Goal: Task Accomplishment & Management: Complete application form

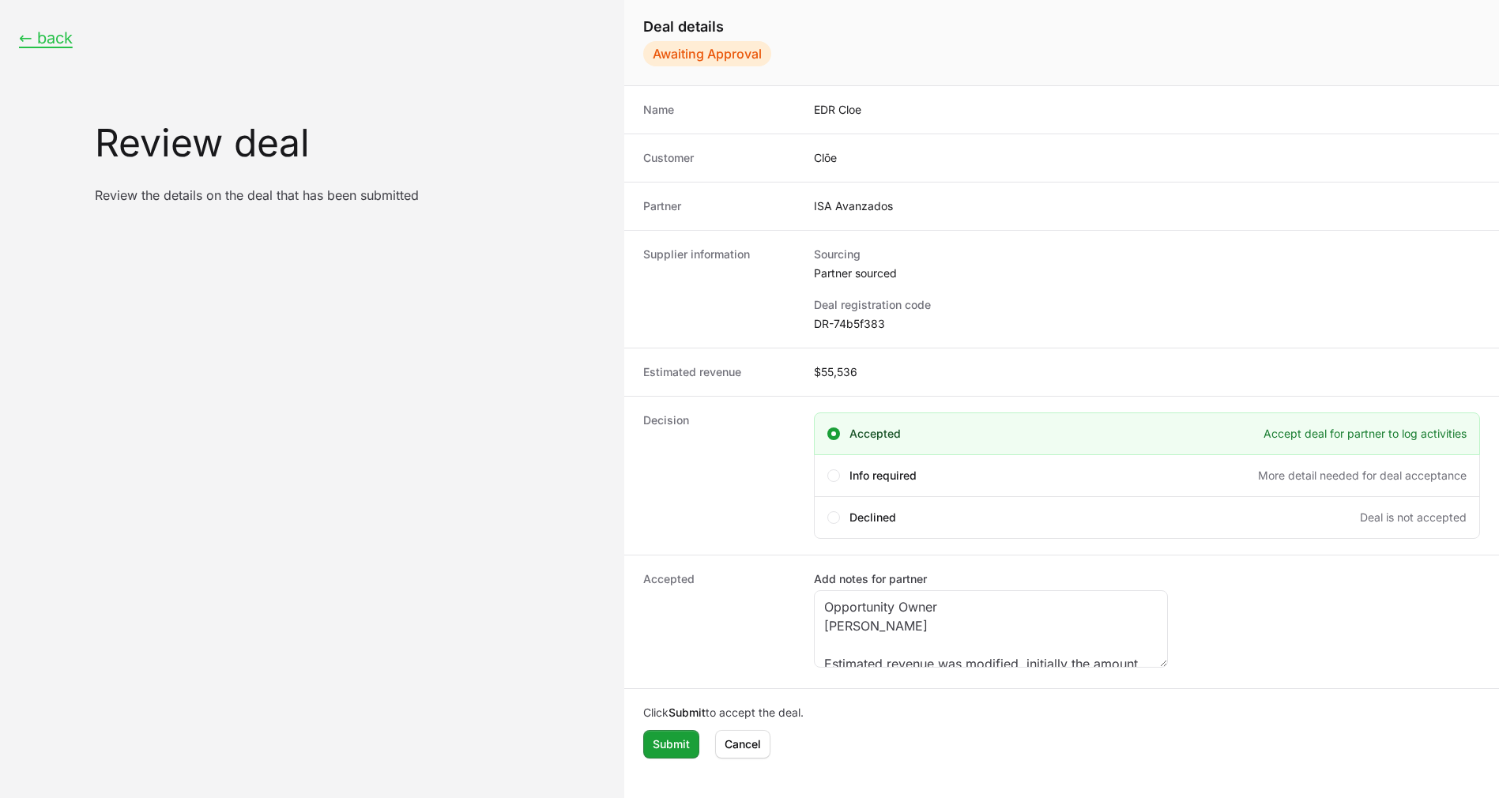
click at [685, 627] on dt "Accepted" at bounding box center [719, 621] width 152 height 101
click at [674, 578] on dt "Accepted" at bounding box center [719, 621] width 152 height 101
drag, startPoint x: 684, startPoint y: 612, endPoint x: 674, endPoint y: 578, distance: 34.7
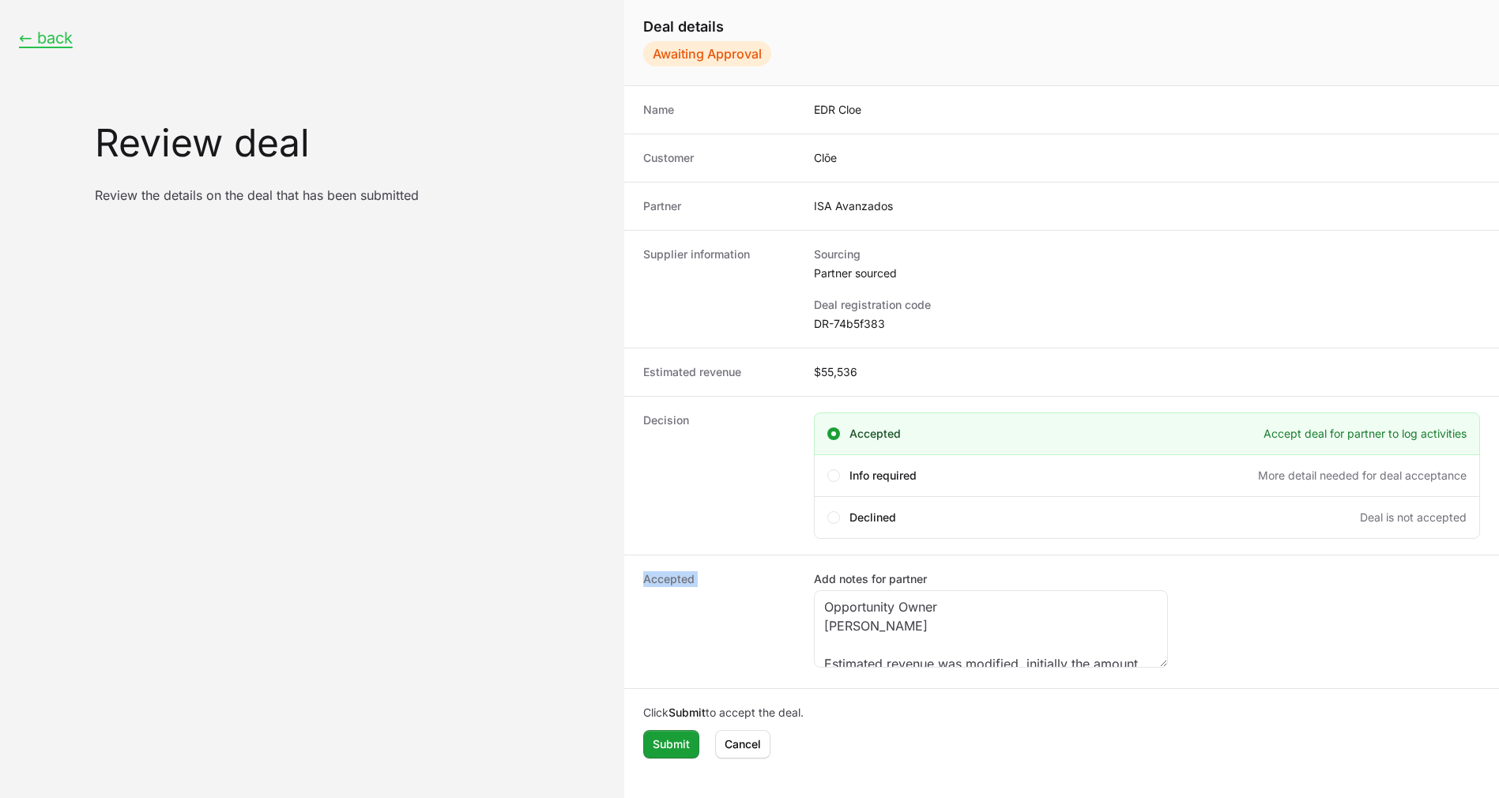
click at [674, 578] on dt "Accepted" at bounding box center [719, 621] width 152 height 101
click at [674, 715] on b "Submit" at bounding box center [687, 712] width 37 height 13
click at [706, 597] on dt "Accepted" at bounding box center [719, 621] width 152 height 101
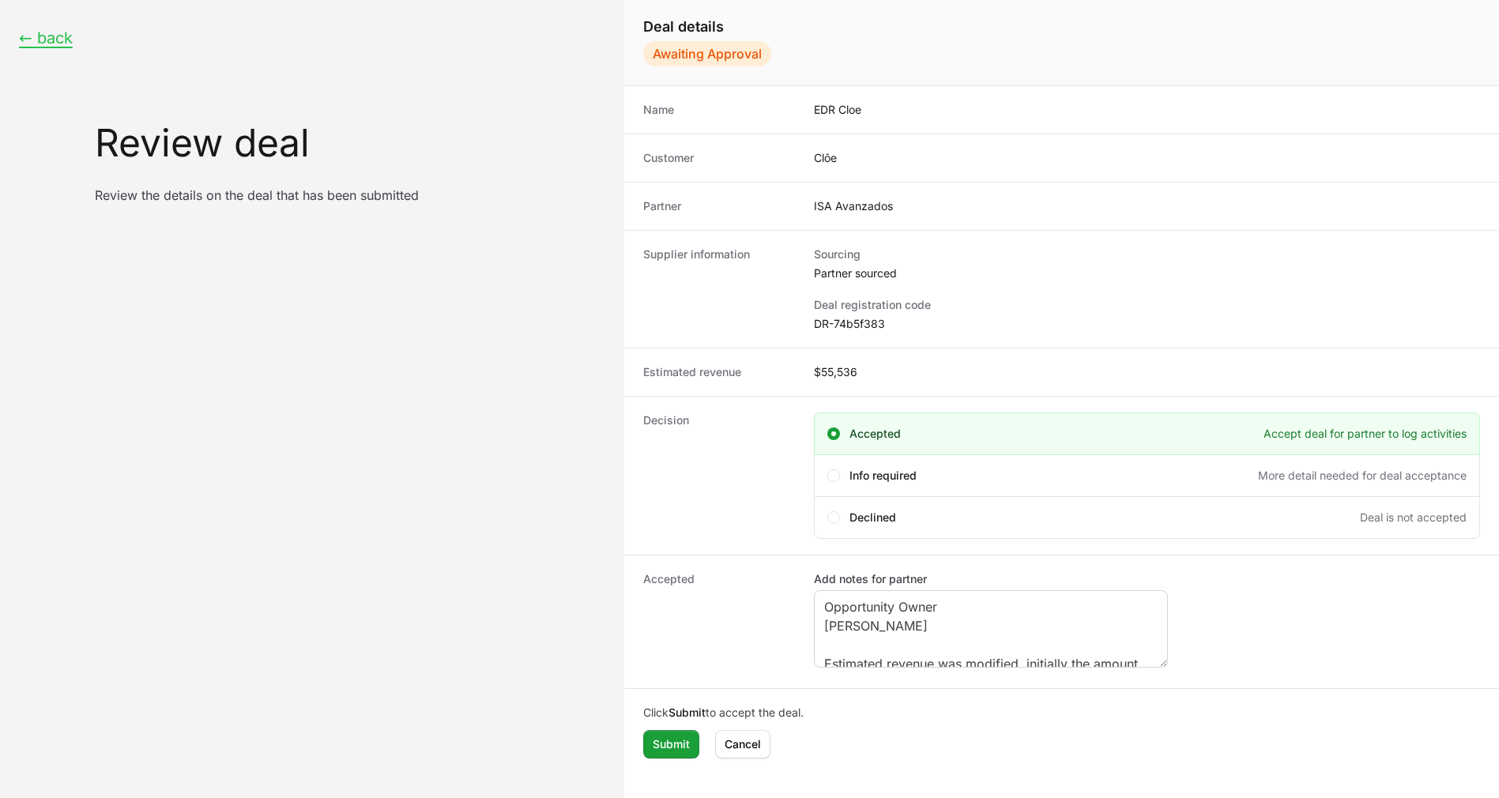
scroll to position [51, 0]
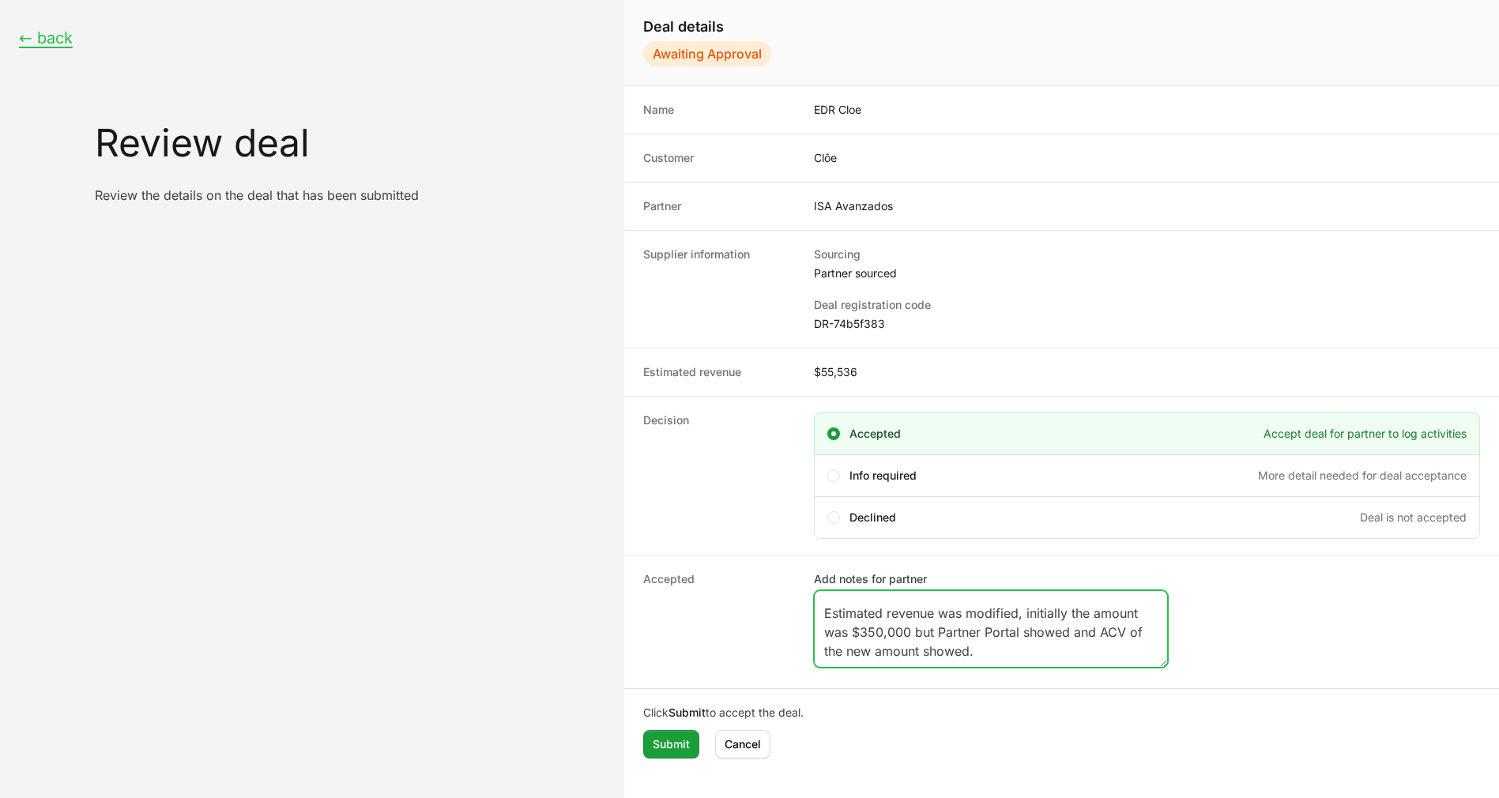
click at [1092, 631] on textarea "Opportunity Owner Diego Aguinaga Estimated revenue was modified, initially the …" at bounding box center [991, 629] width 352 height 76
click at [1022, 651] on textarea "Opportunity Owner Diego Aguinaga Estimated revenue was modified, initially the …" at bounding box center [991, 629] width 352 height 76
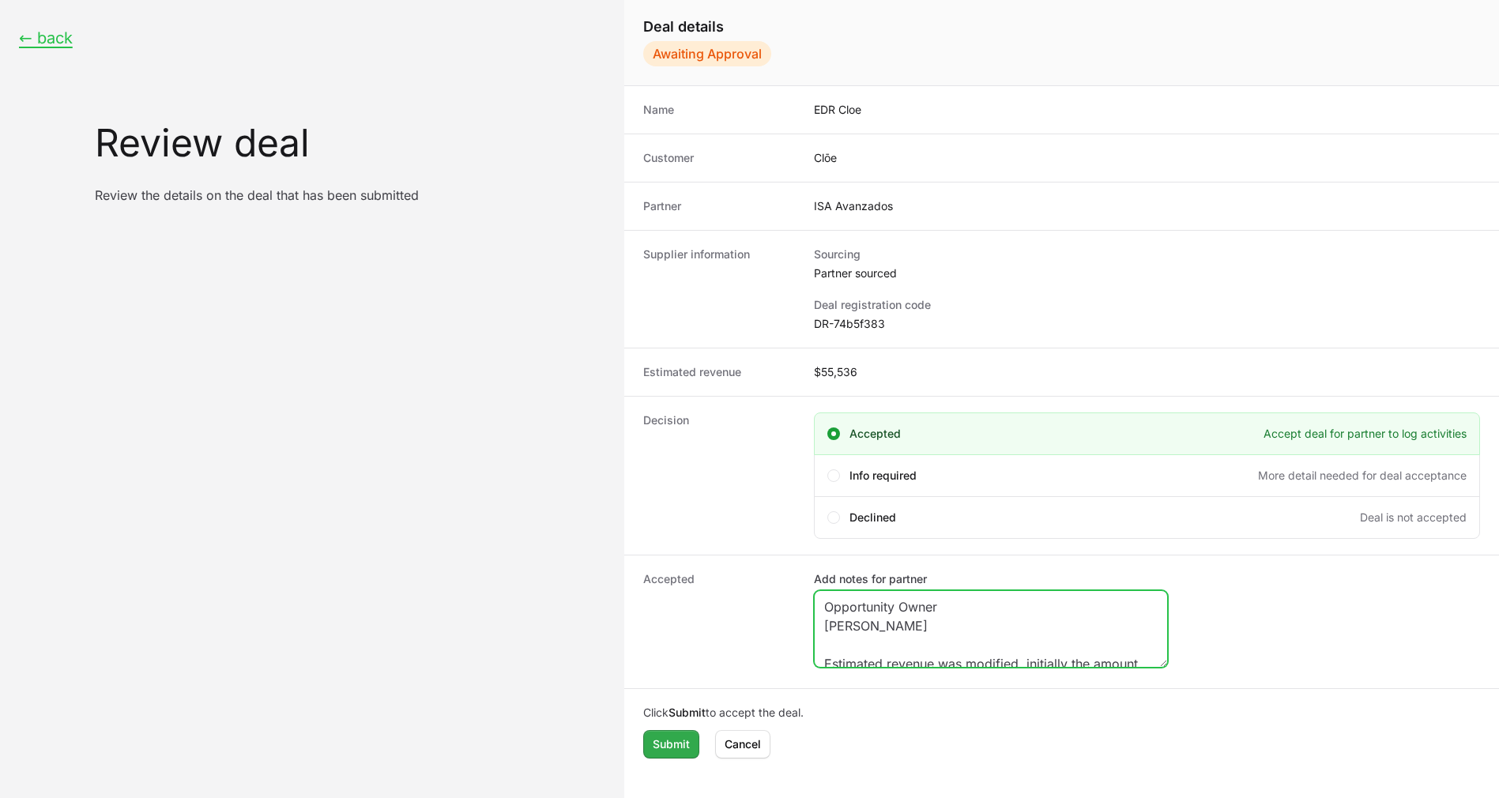
type textarea "Opportunity Owner Diego Aguinaga Estimated revenue was modified, initially the …"
click at [662, 749] on span "Submit" at bounding box center [671, 744] width 37 height 19
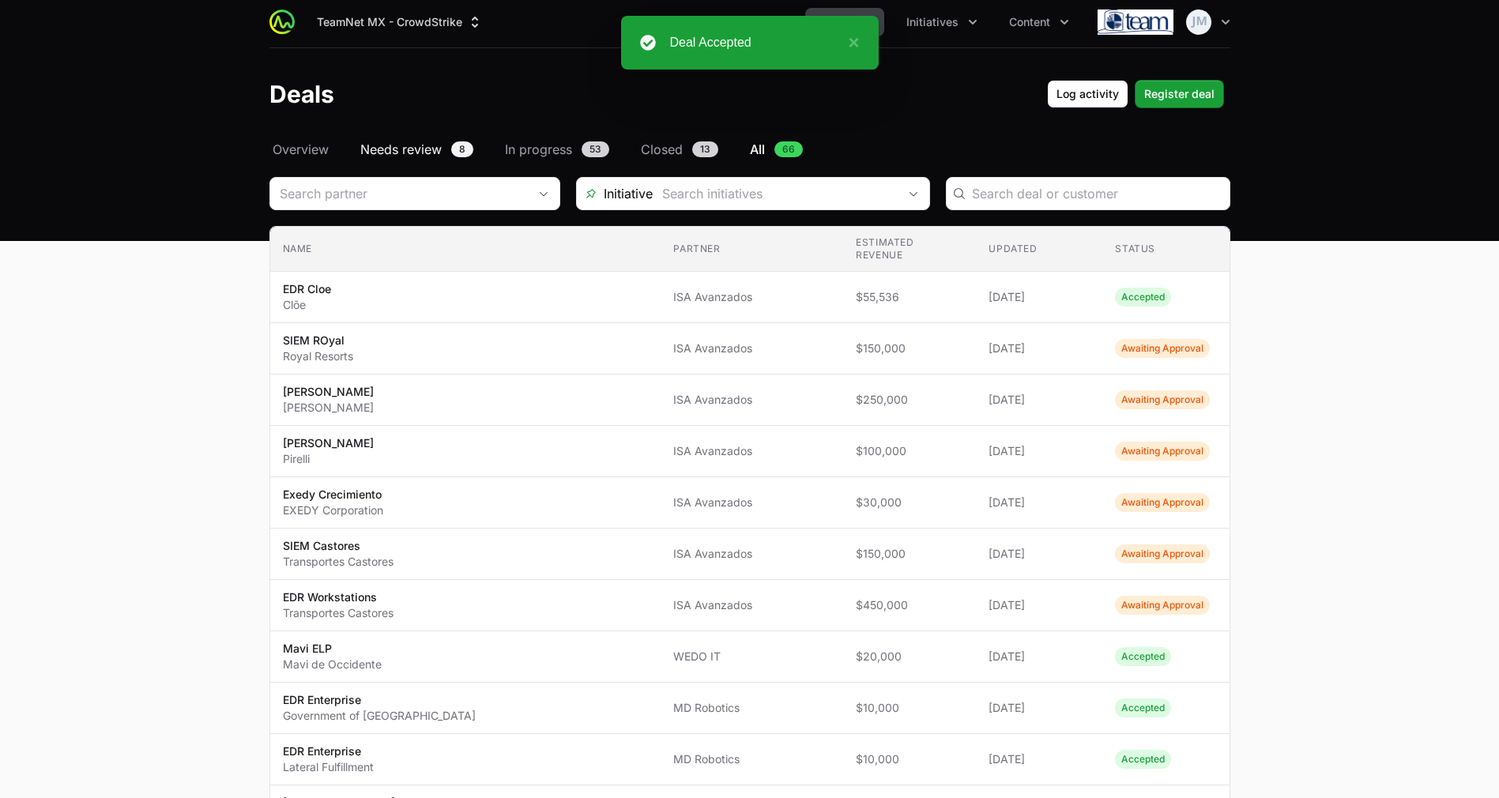
click at [420, 149] on span "Needs review" at bounding box center [400, 149] width 81 height 19
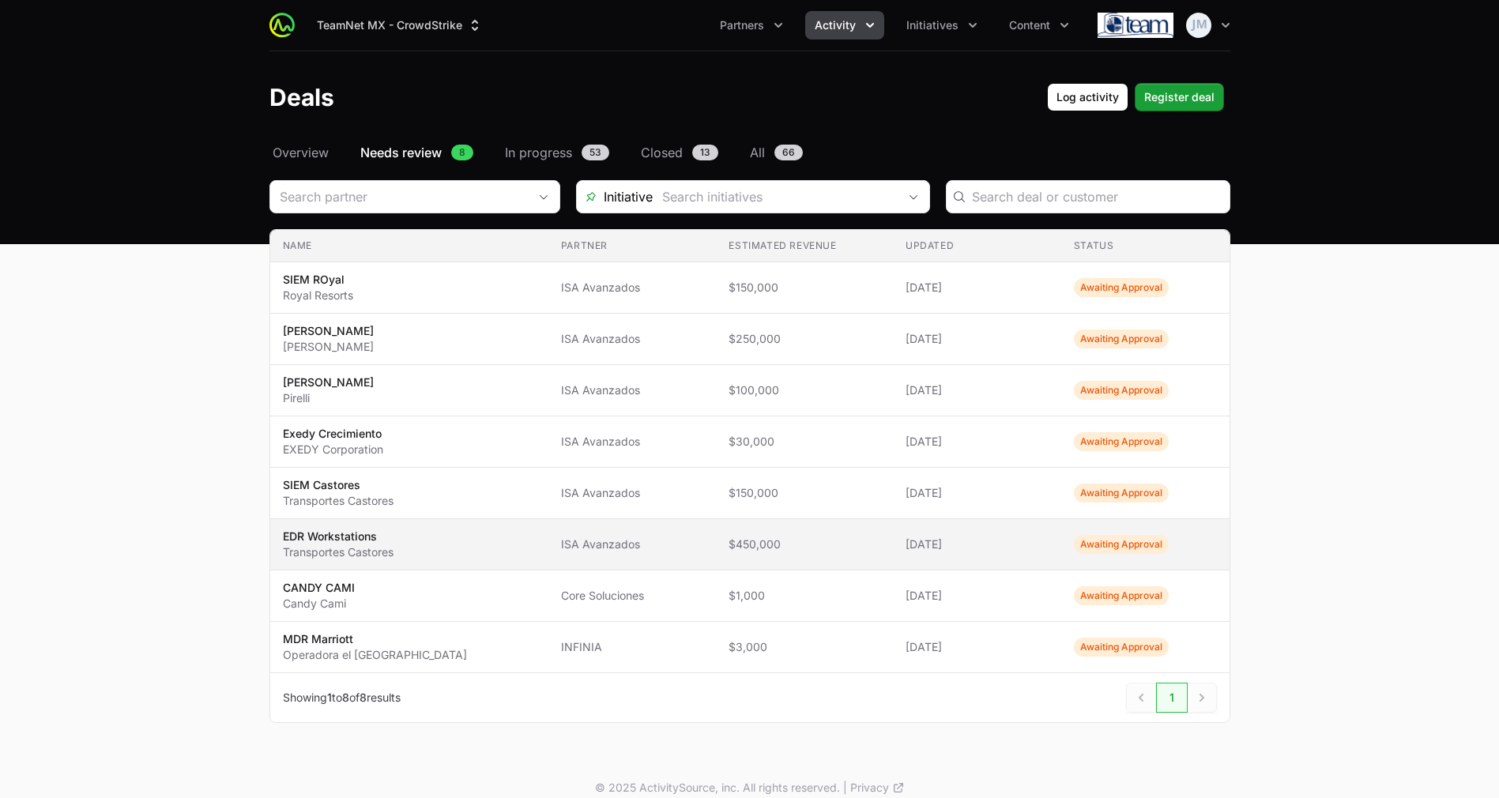
click at [376, 552] on p "Transportes Castores" at bounding box center [338, 552] width 111 height 16
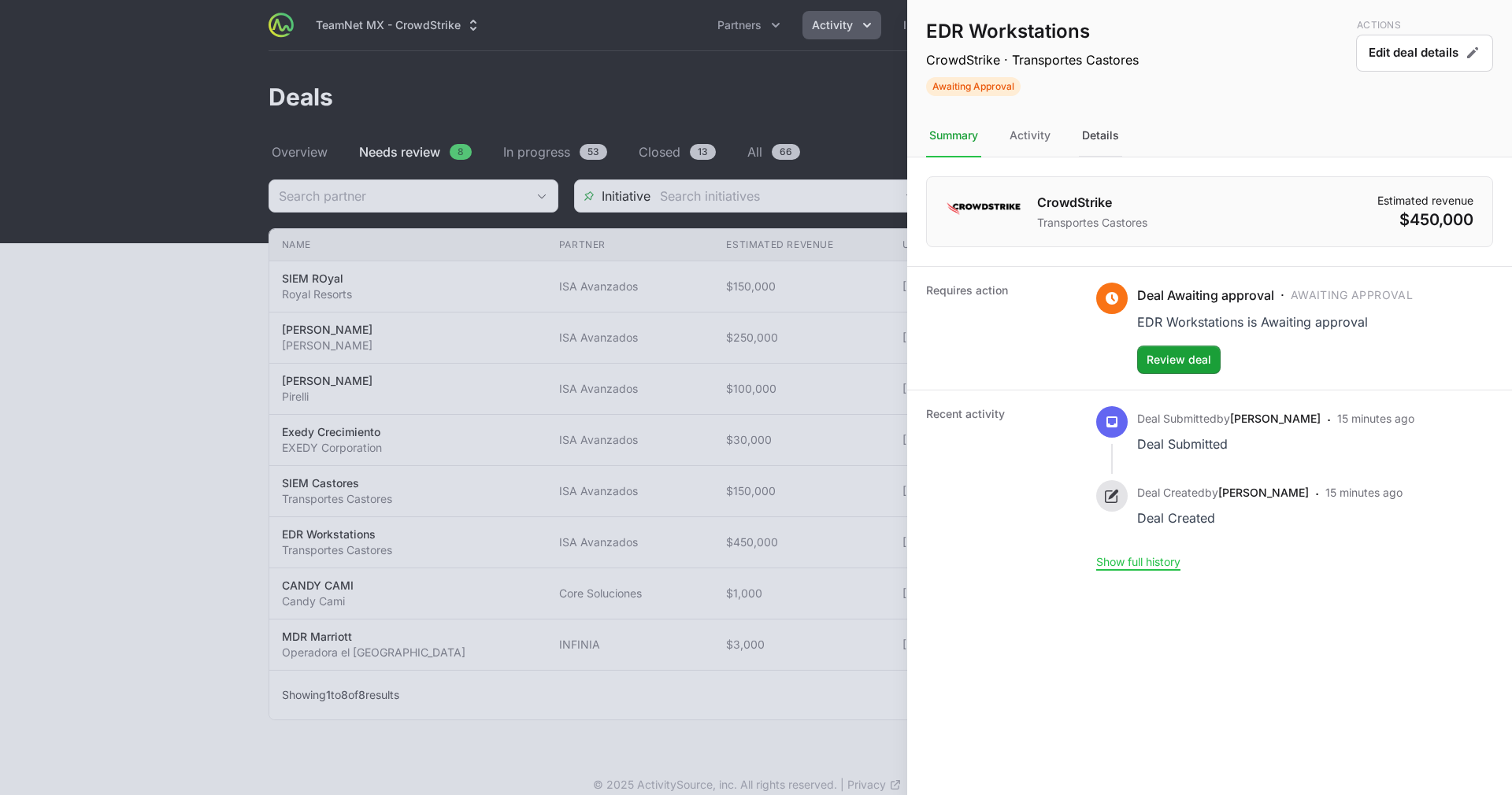
click at [1101, 132] on div "Details" at bounding box center [1100, 135] width 43 height 43
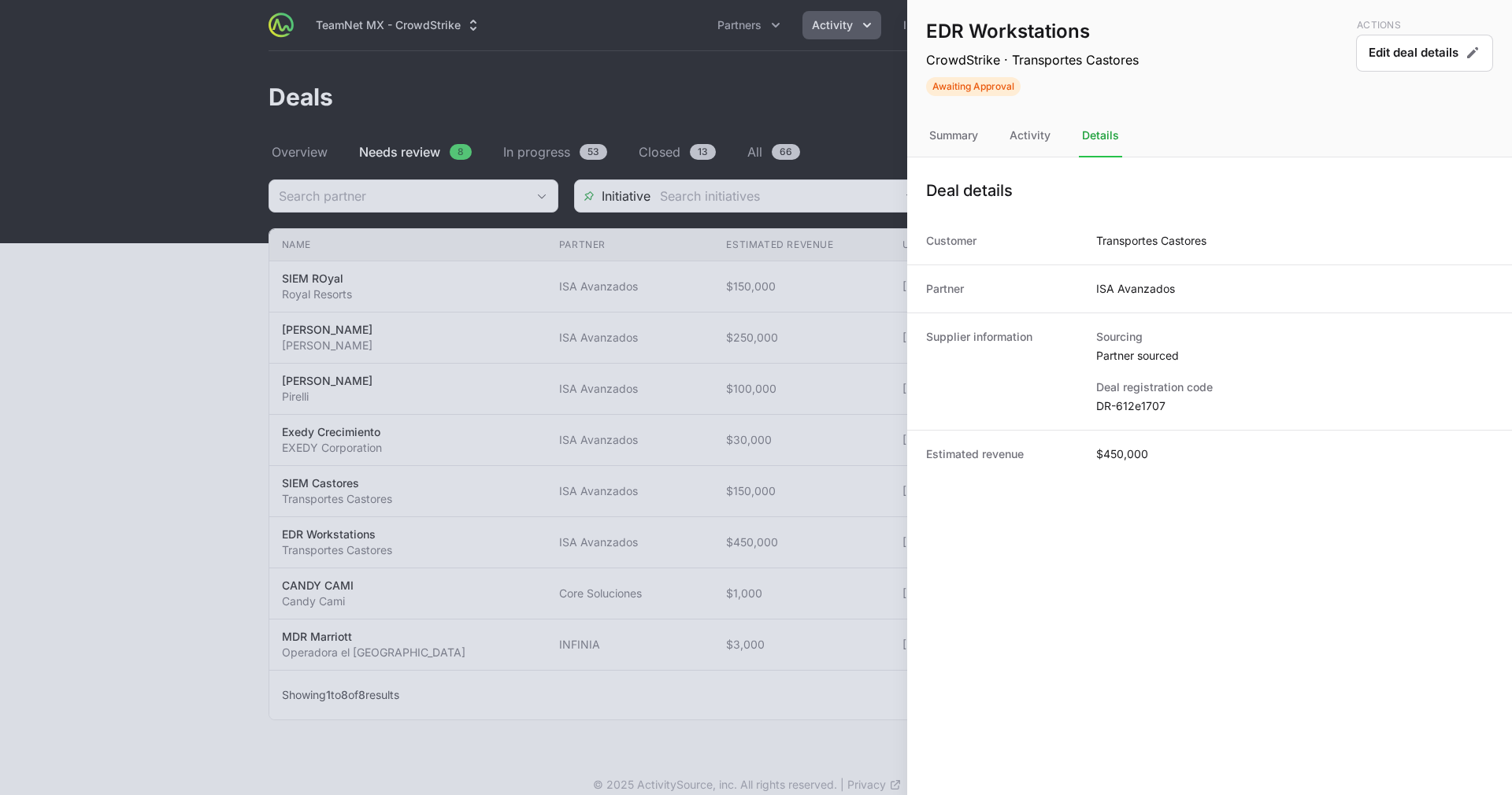
click at [1127, 403] on dd "DR-612e1707" at bounding box center [1295, 406] width 397 height 16
click at [1123, 413] on dd "DR-612e1707" at bounding box center [1295, 406] width 397 height 16
click at [1121, 403] on dd "DR-612e1707" at bounding box center [1295, 406] width 397 height 16
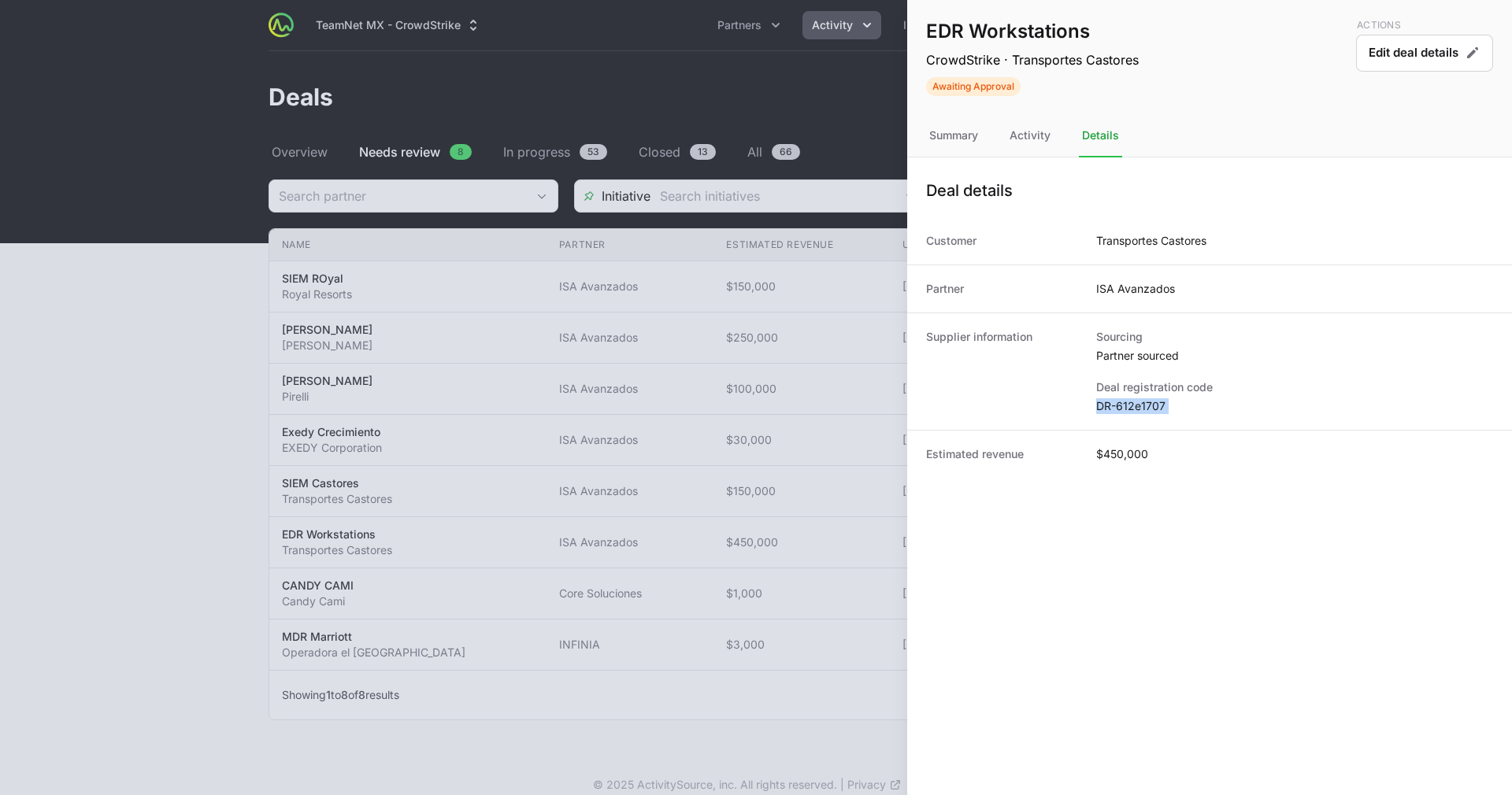
click at [1121, 403] on dd "DR-612e1707" at bounding box center [1295, 406] width 397 height 16
copy dl "DR-612e1707"
click at [504, 402] on div at bounding box center [756, 398] width 1512 height 795
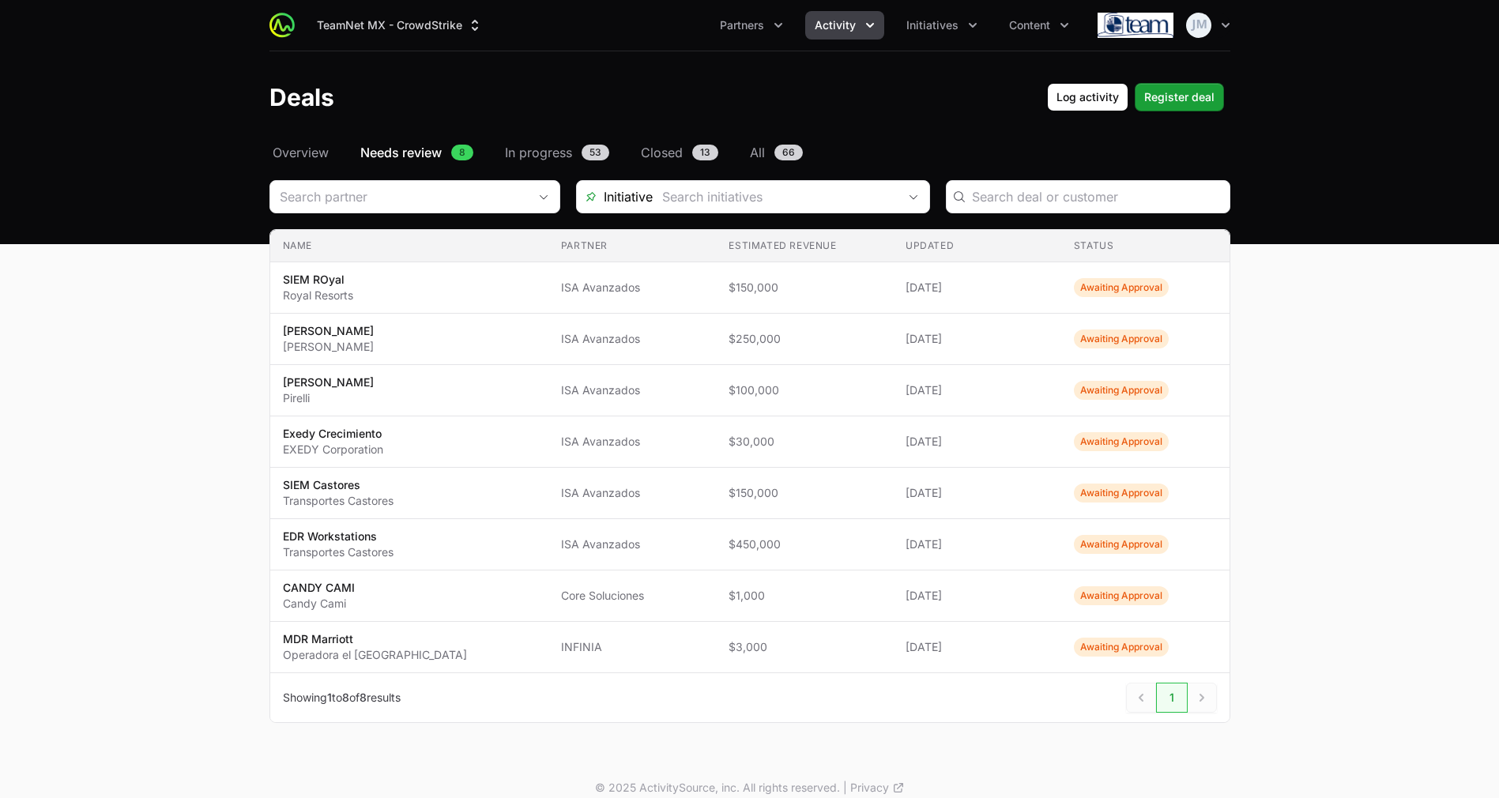
click at [763, 393] on span "$100,000" at bounding box center [805, 390] width 152 height 16
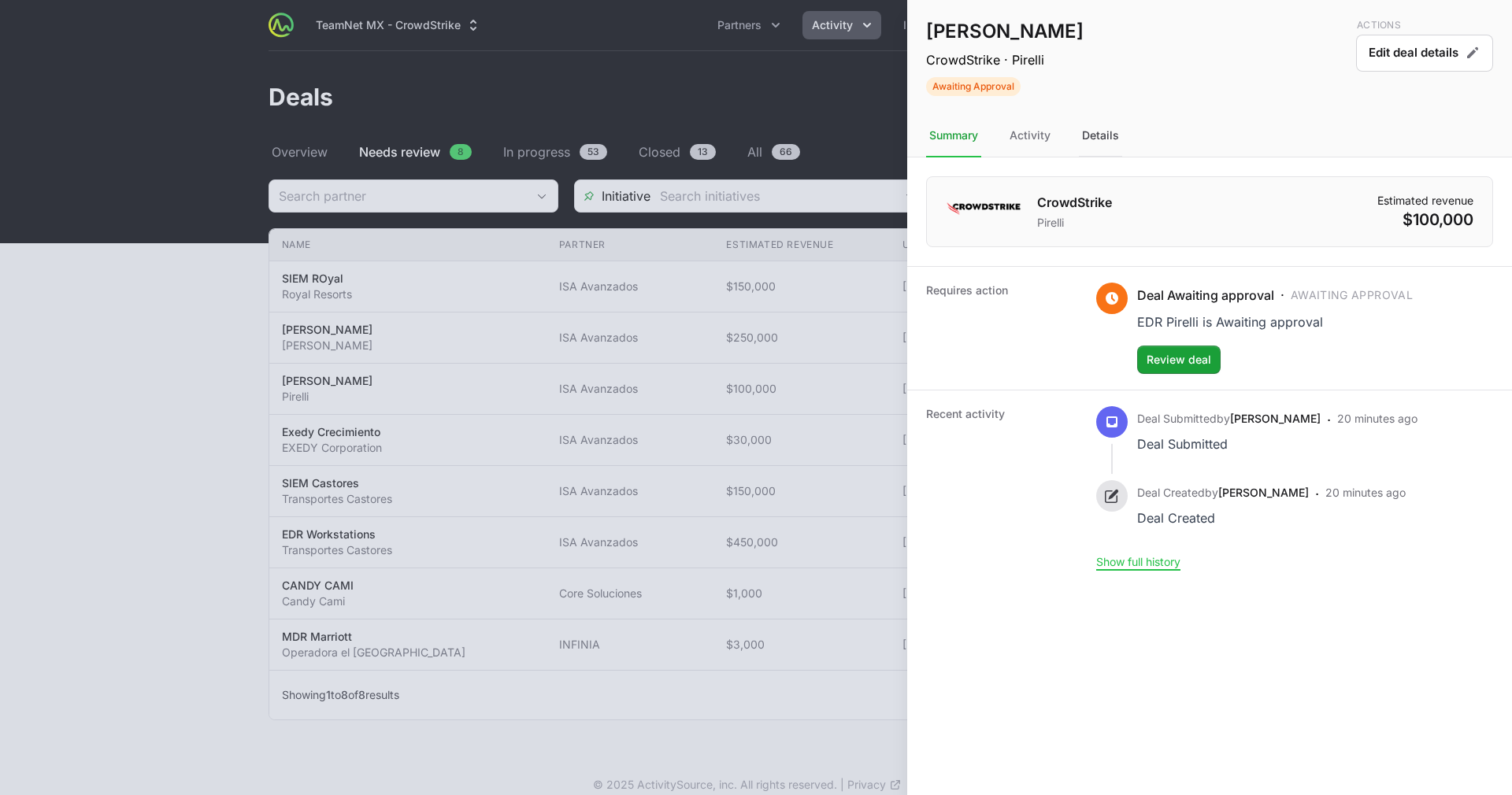
click at [1090, 137] on div "Details" at bounding box center [1100, 135] width 43 height 43
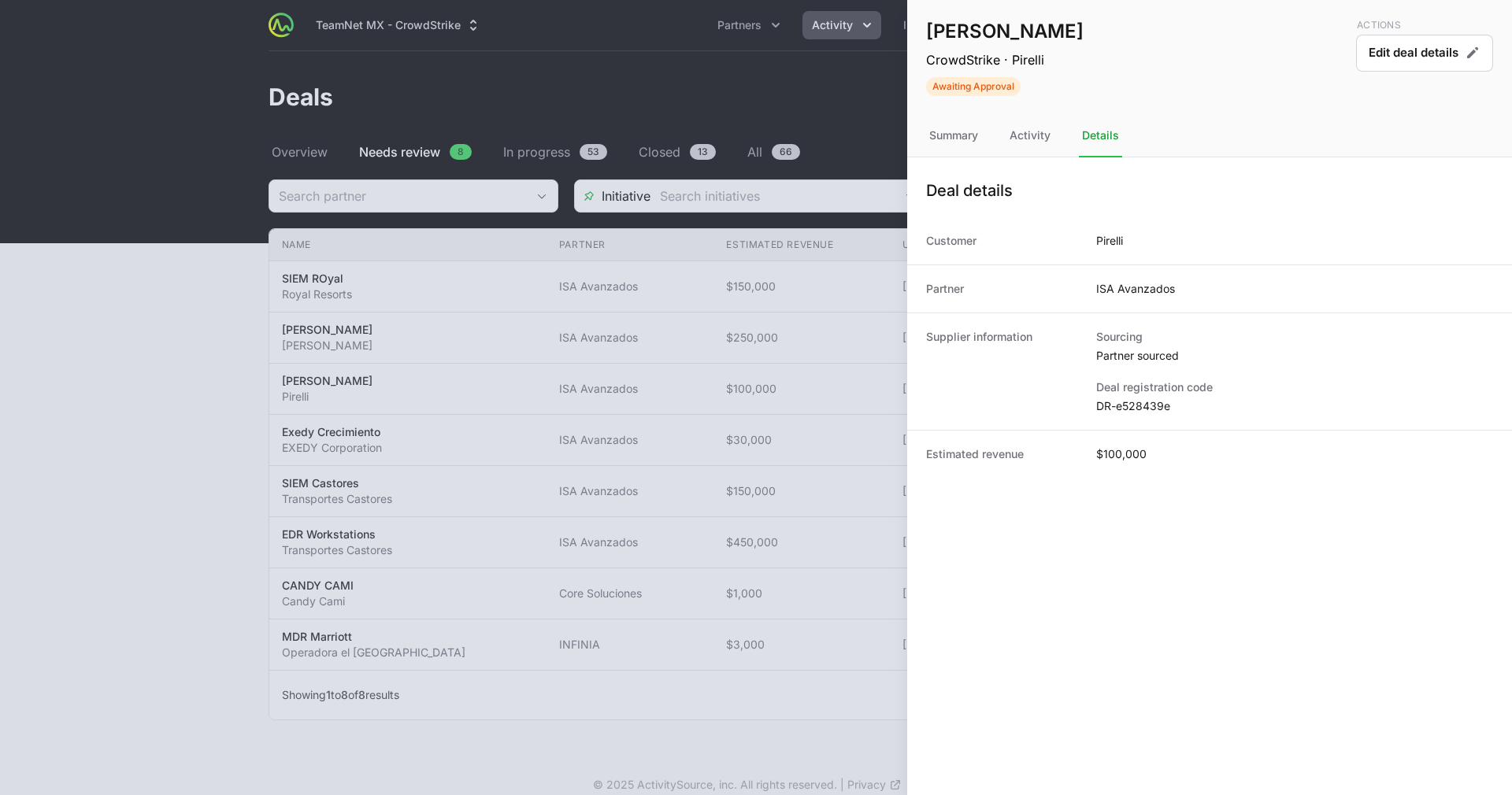
click at [1123, 405] on dd "DR-e528439e" at bounding box center [1295, 406] width 397 height 16
copy dl "DR-e528439e"
click at [742, 326] on div at bounding box center [756, 398] width 1512 height 795
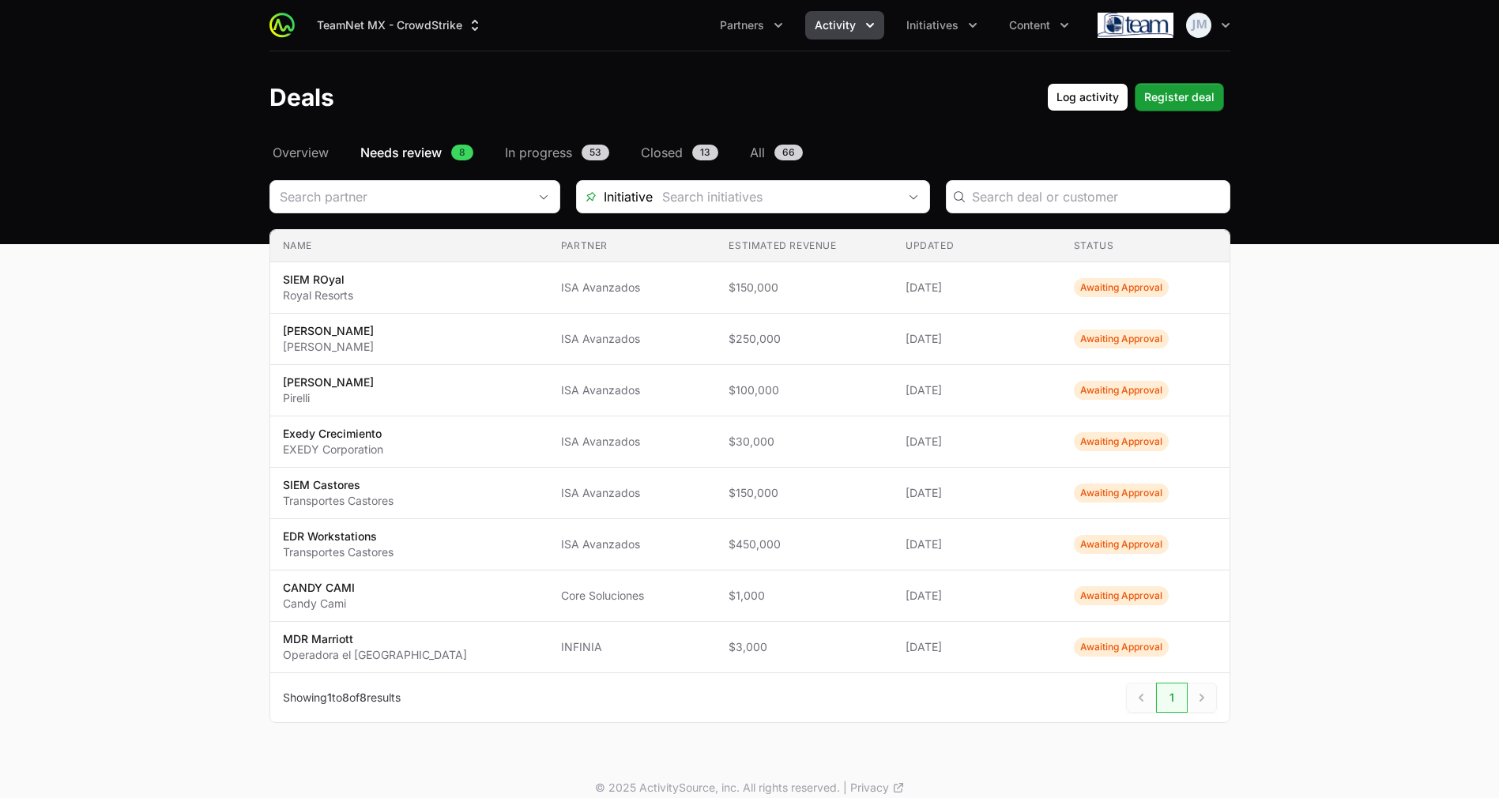
click at [815, 28] on button "Activity" at bounding box center [844, 25] width 79 height 28
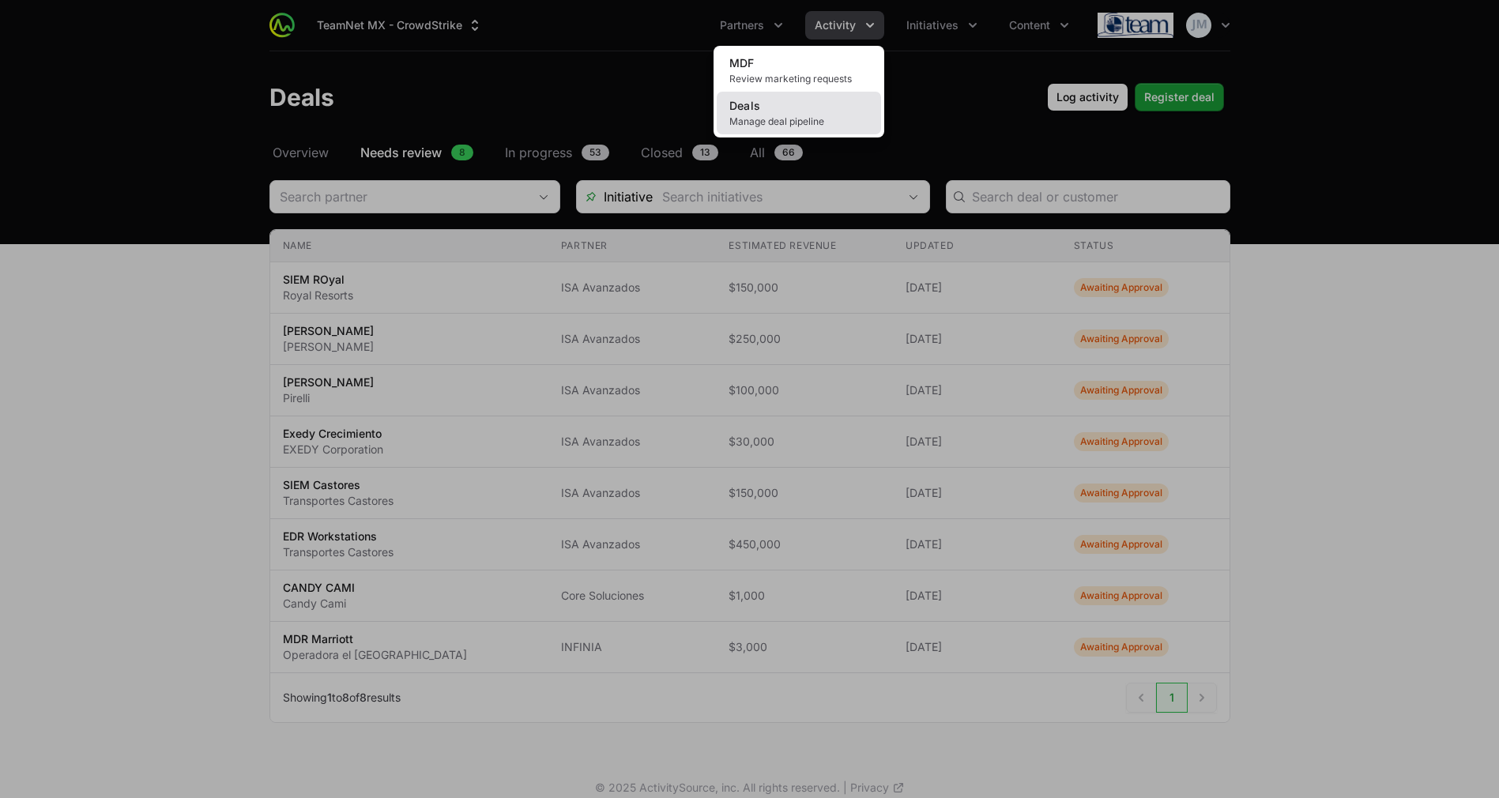
click at [748, 107] on span "Deals" at bounding box center [745, 105] width 32 height 13
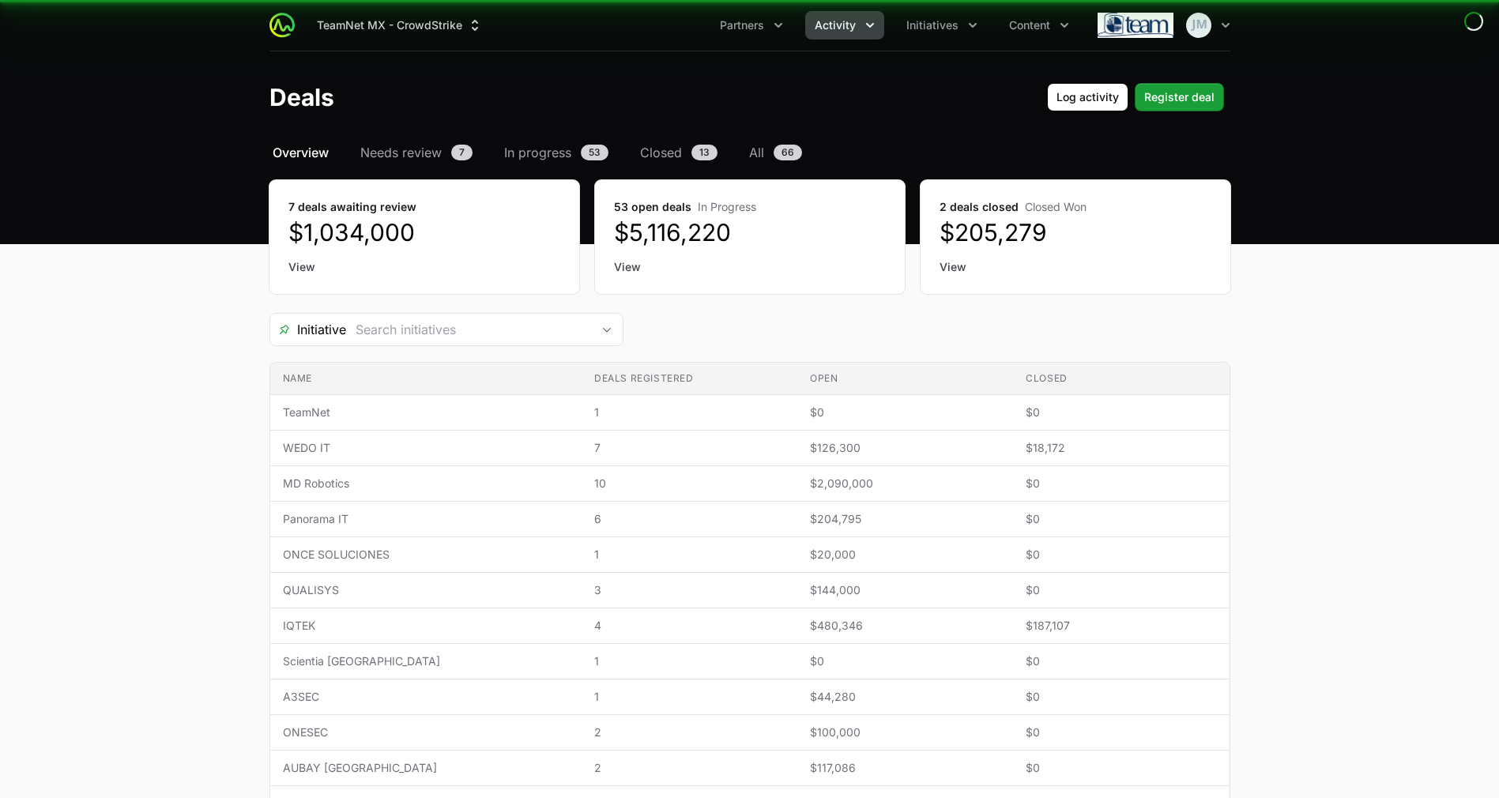
click at [935, 30] on span "Initiatives" at bounding box center [932, 25] width 52 height 16
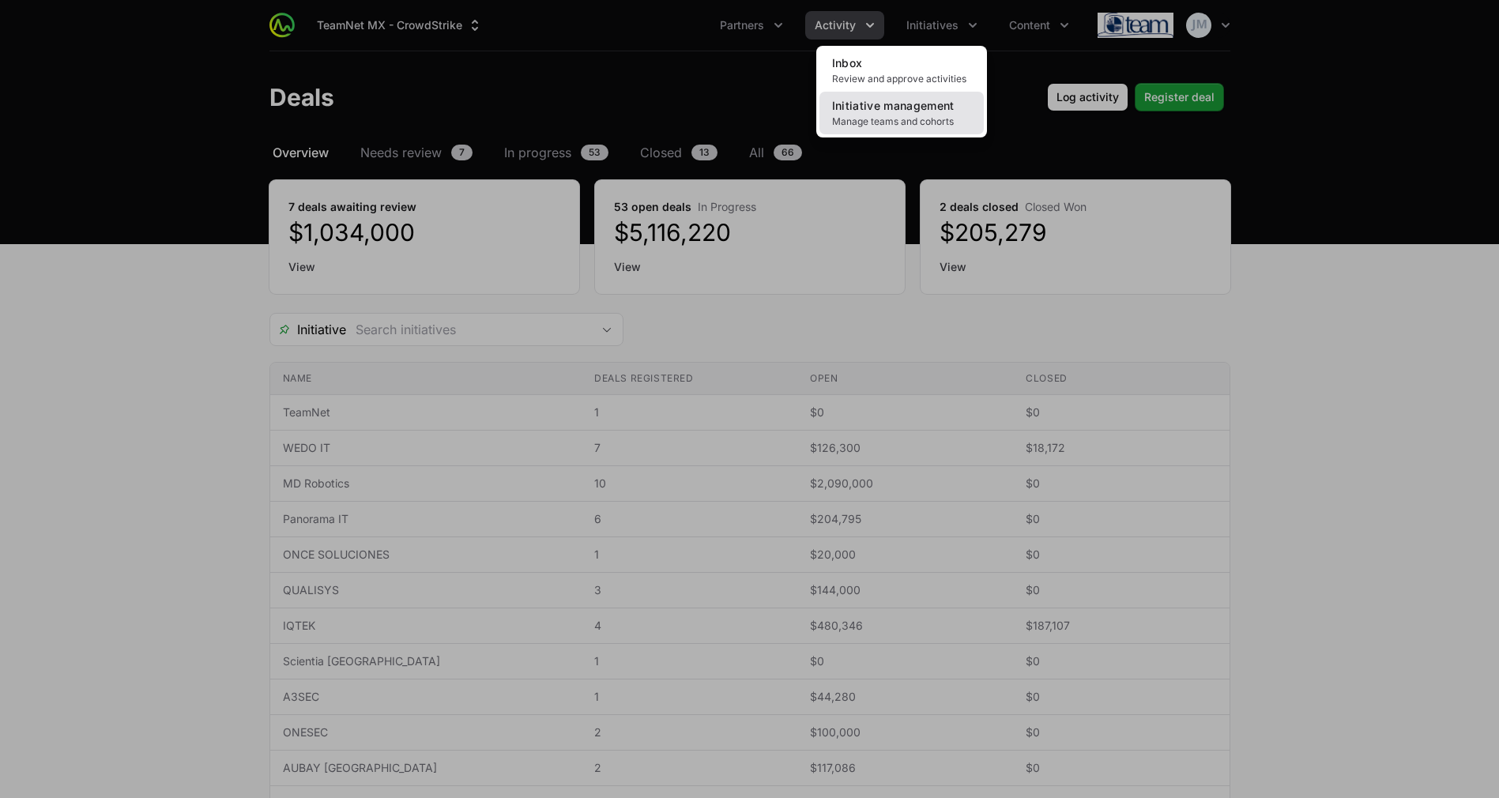
click at [902, 102] on span "Initiative management" at bounding box center [893, 105] width 122 height 13
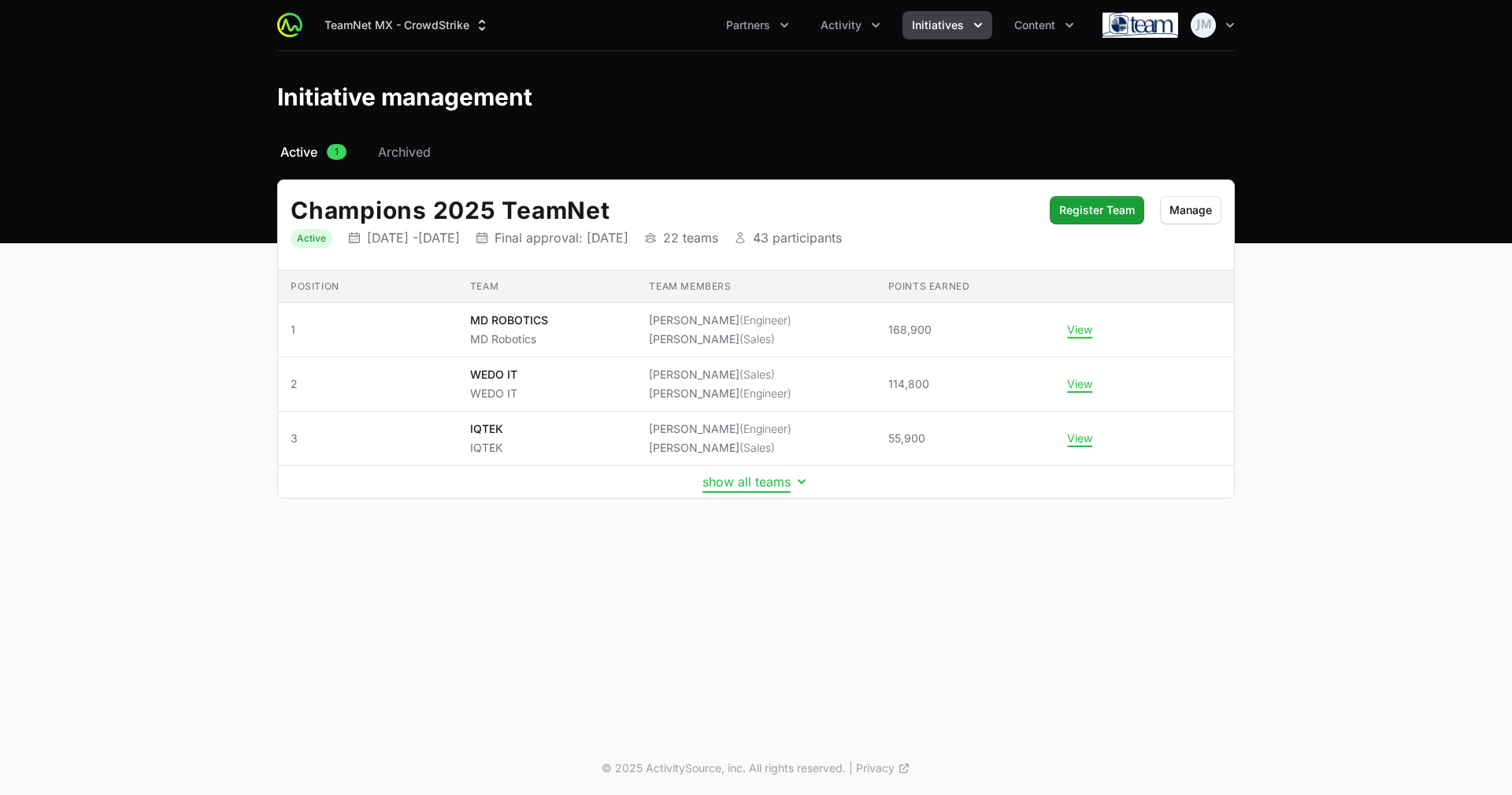
click at [738, 487] on button "show all teams" at bounding box center [756, 482] width 107 height 16
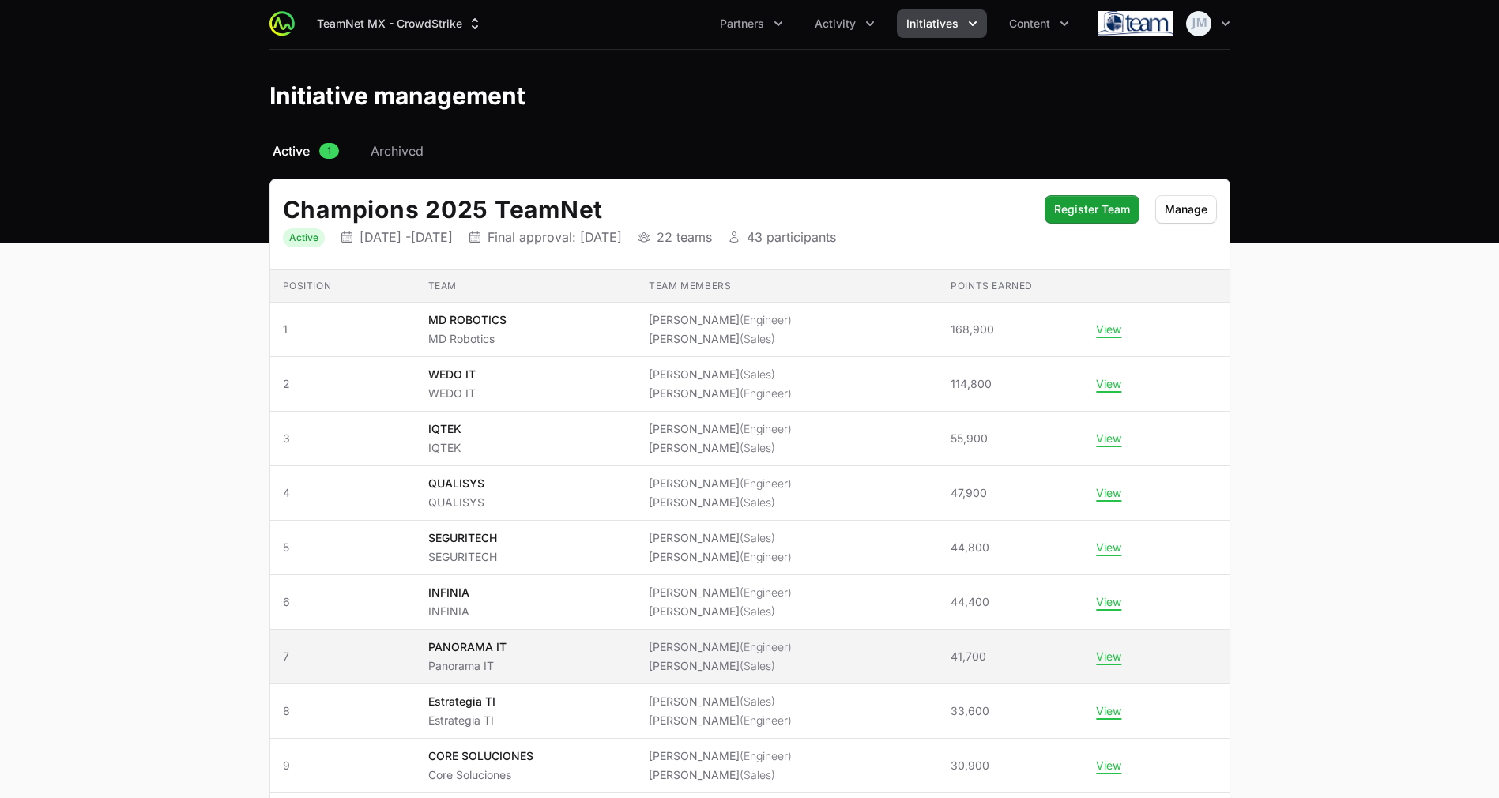
scroll to position [2, 0]
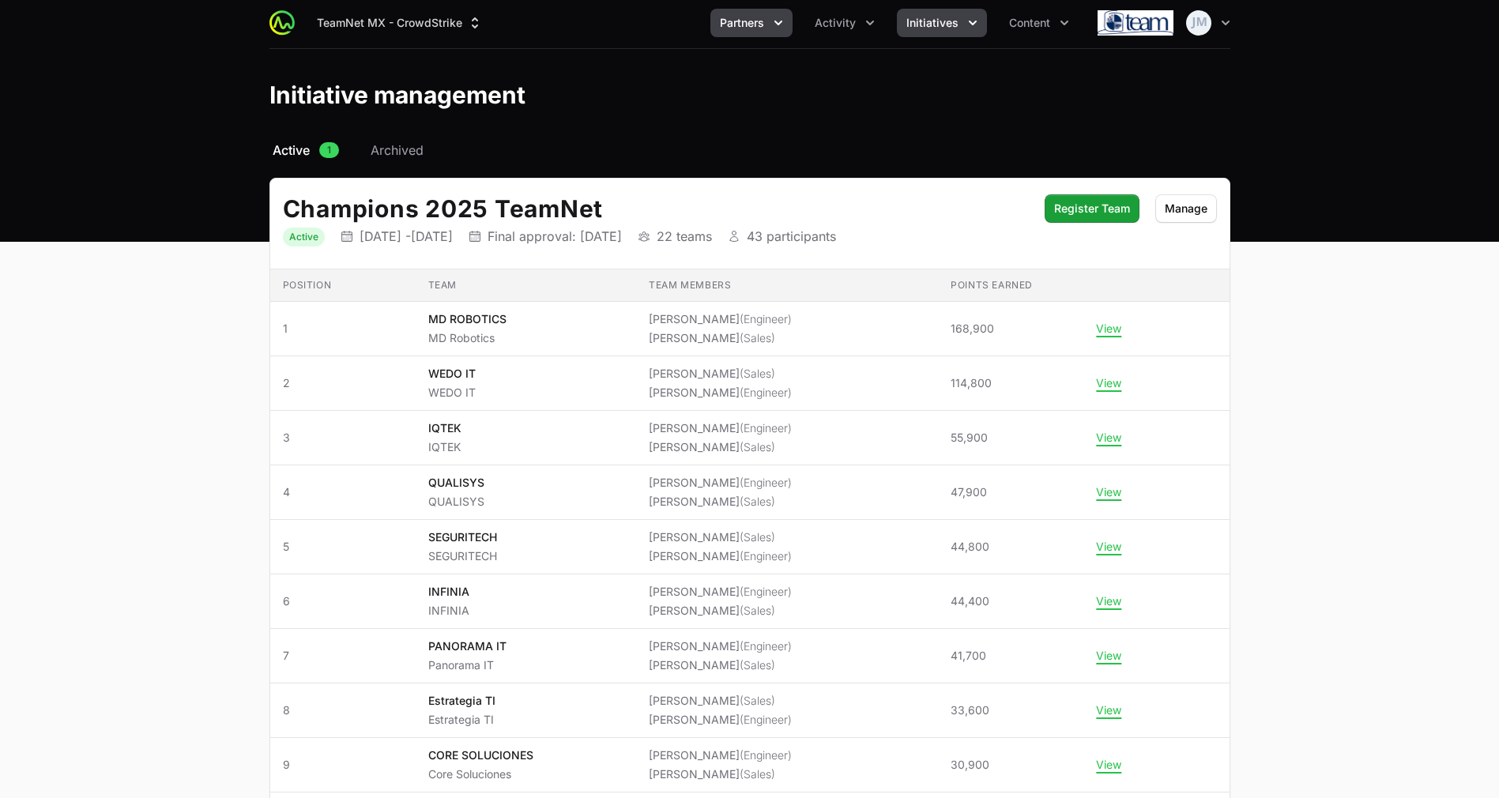
click at [746, 25] on span "Partners" at bounding box center [742, 23] width 44 height 16
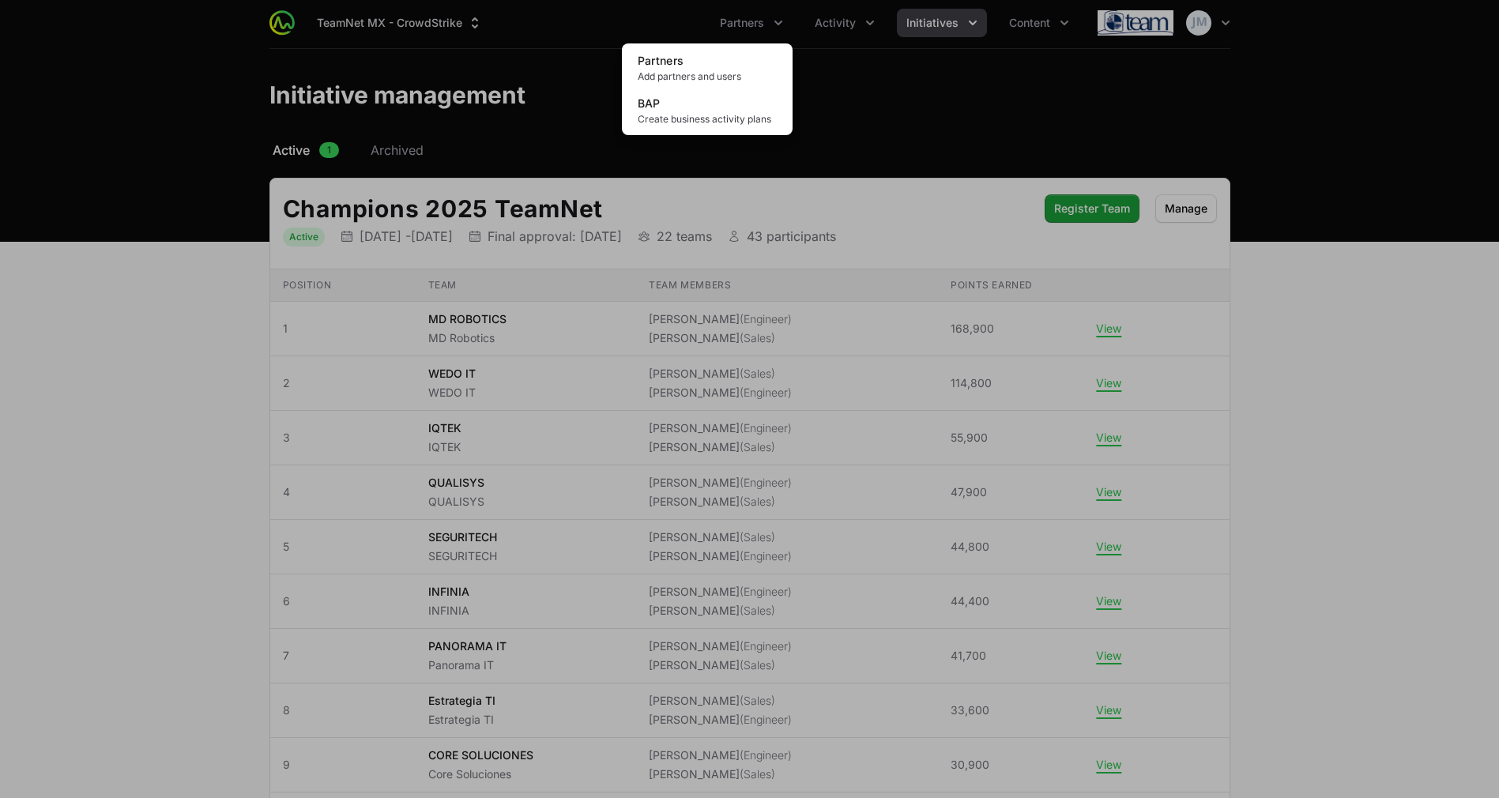
click at [863, 47] on div "Partners menu" at bounding box center [749, 399] width 1499 height 798
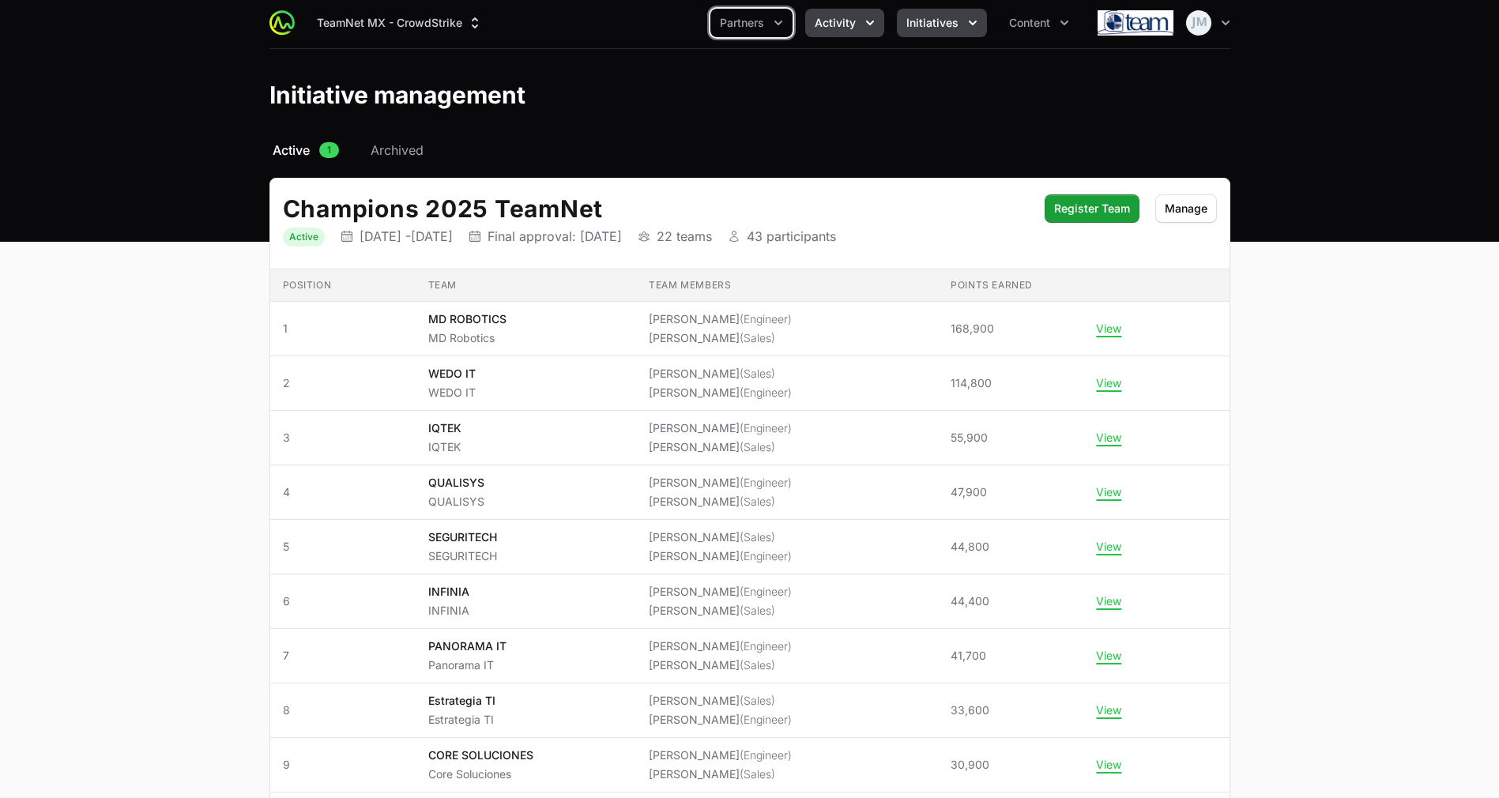
click at [851, 21] on span "Activity" at bounding box center [835, 23] width 41 height 16
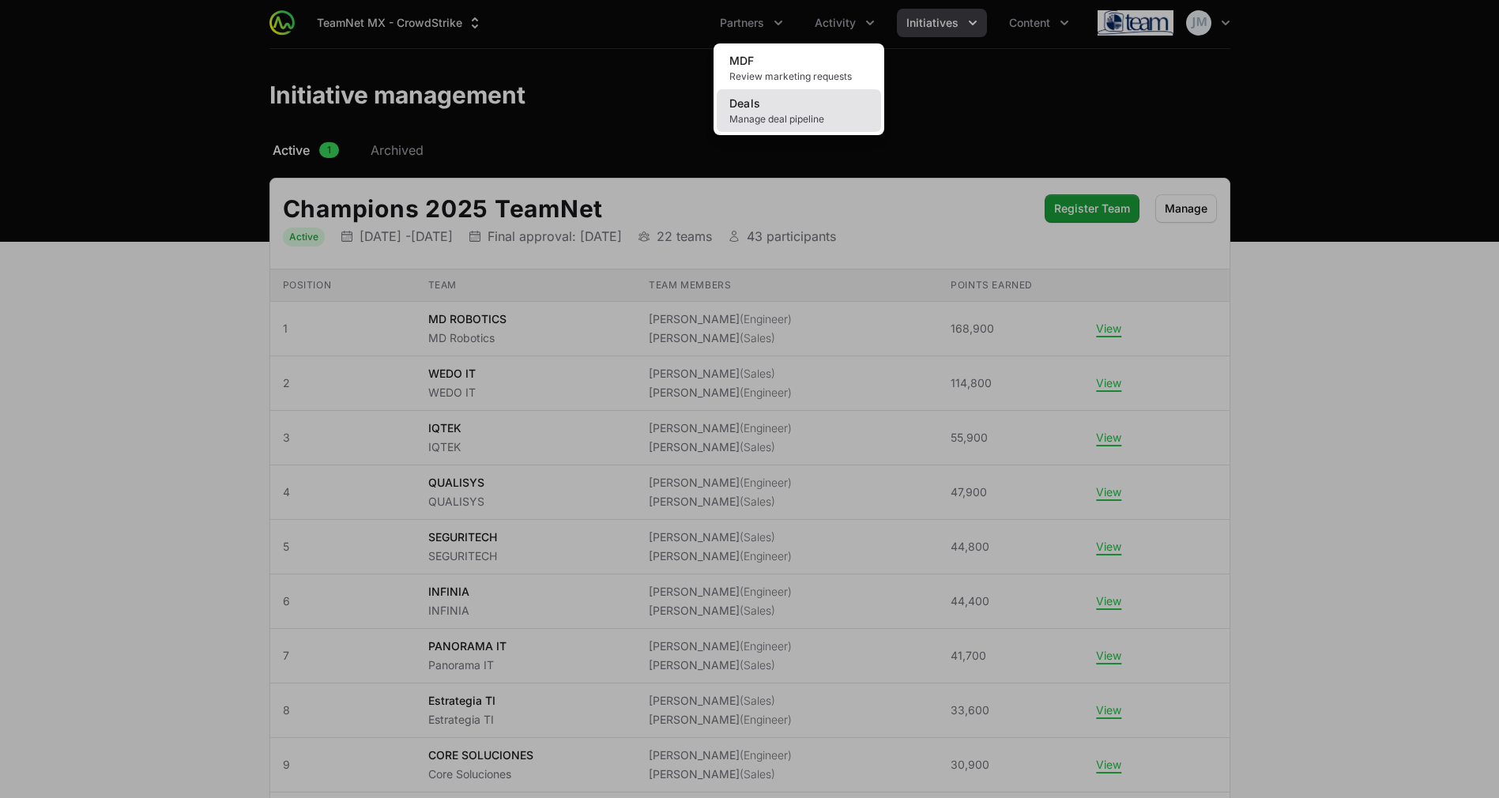
click at [798, 110] on link "Deals Manage deal pipeline" at bounding box center [799, 110] width 164 height 43
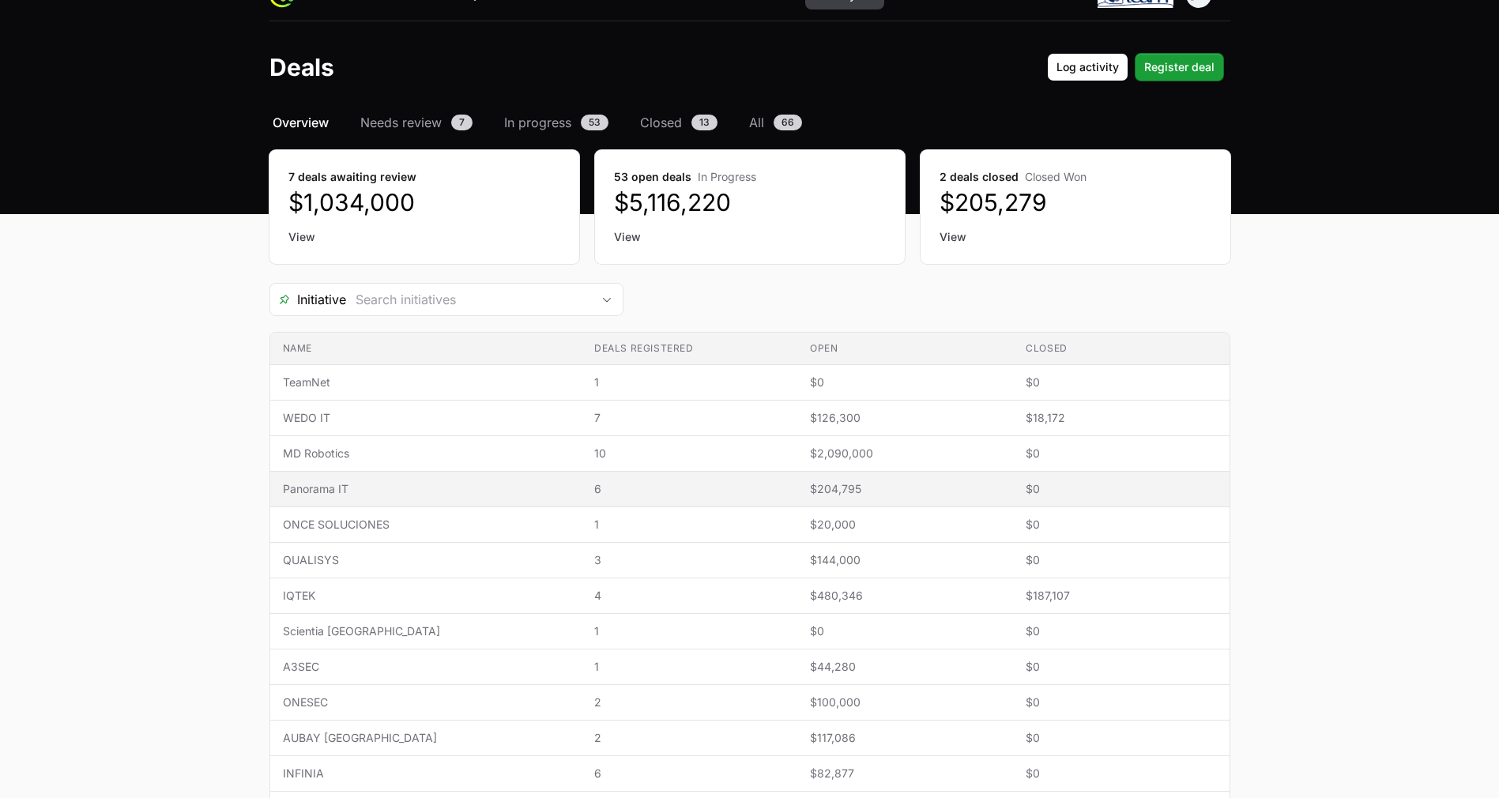
scroll to position [31, 0]
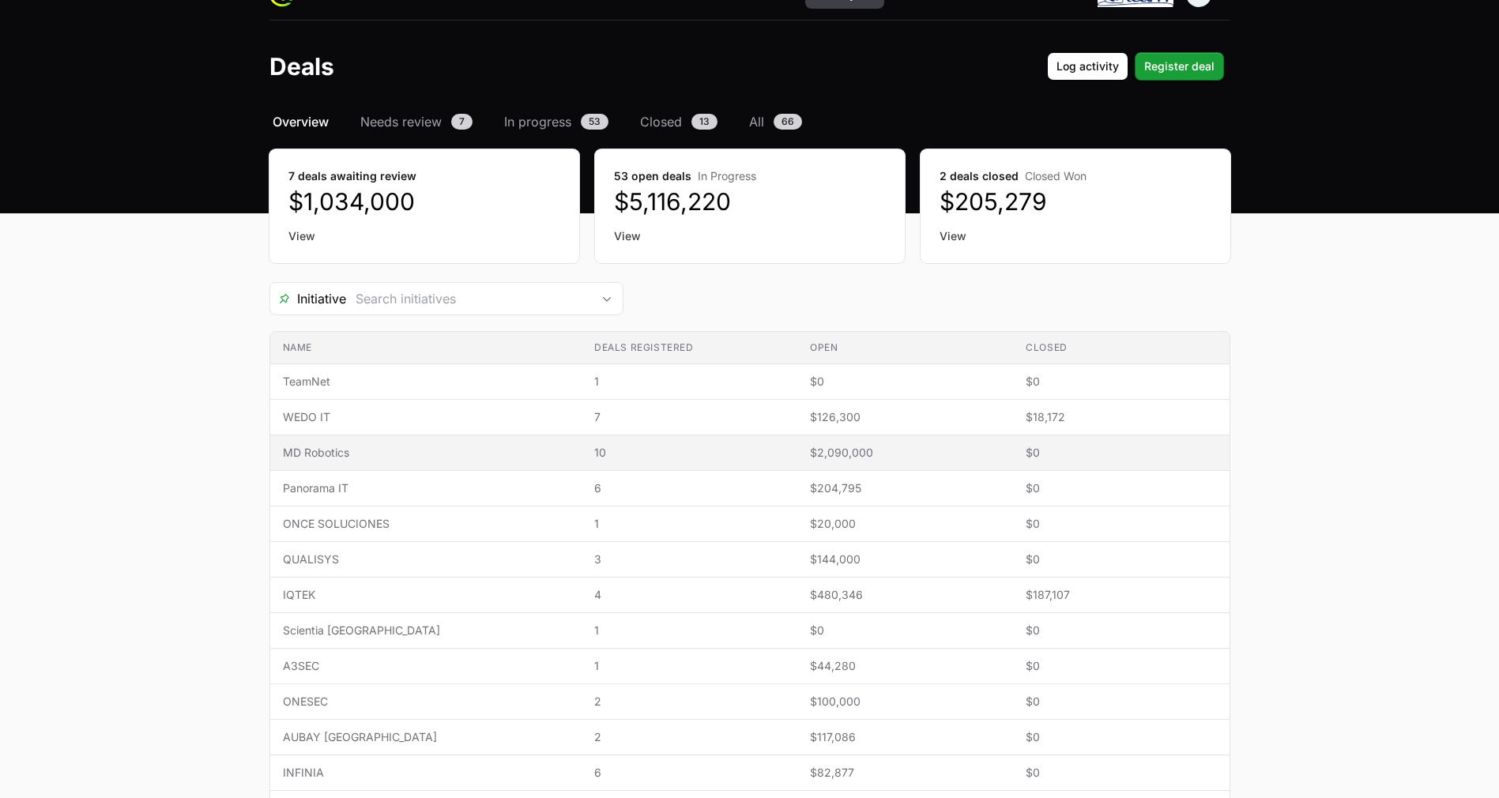
click at [594, 458] on span "10" at bounding box center [689, 453] width 190 height 16
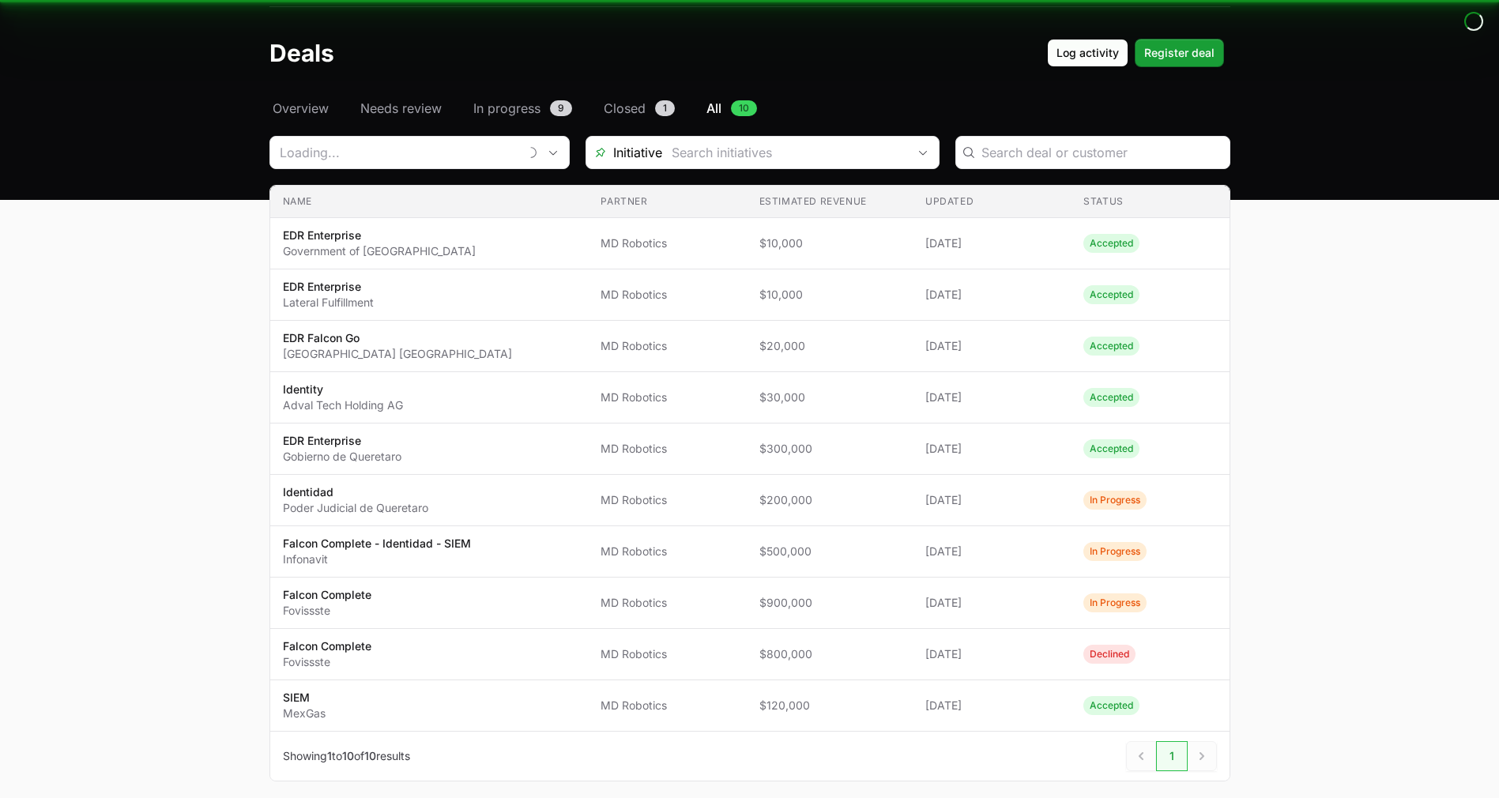
scroll to position [119, 0]
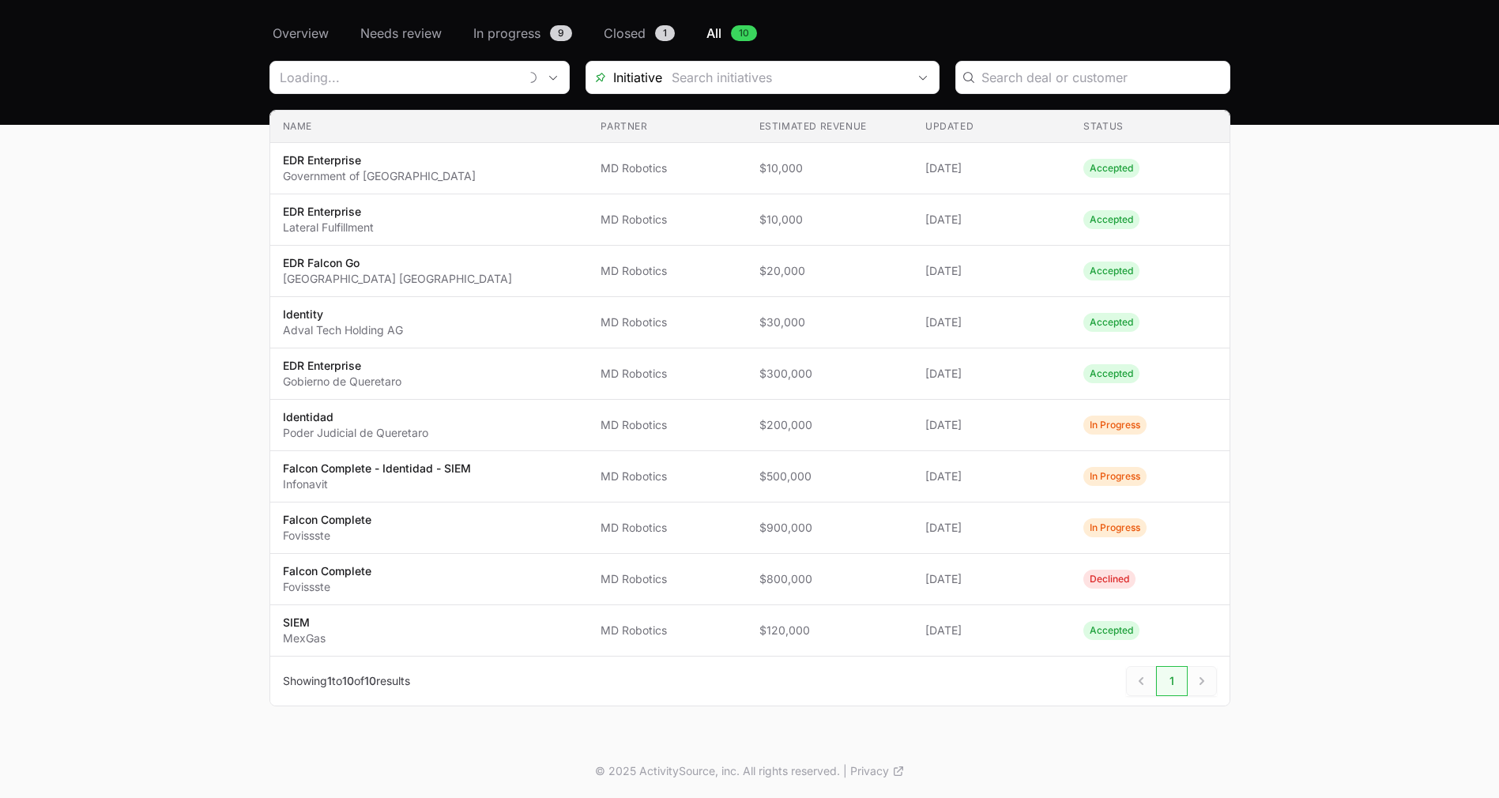
type input "MD Robotics"
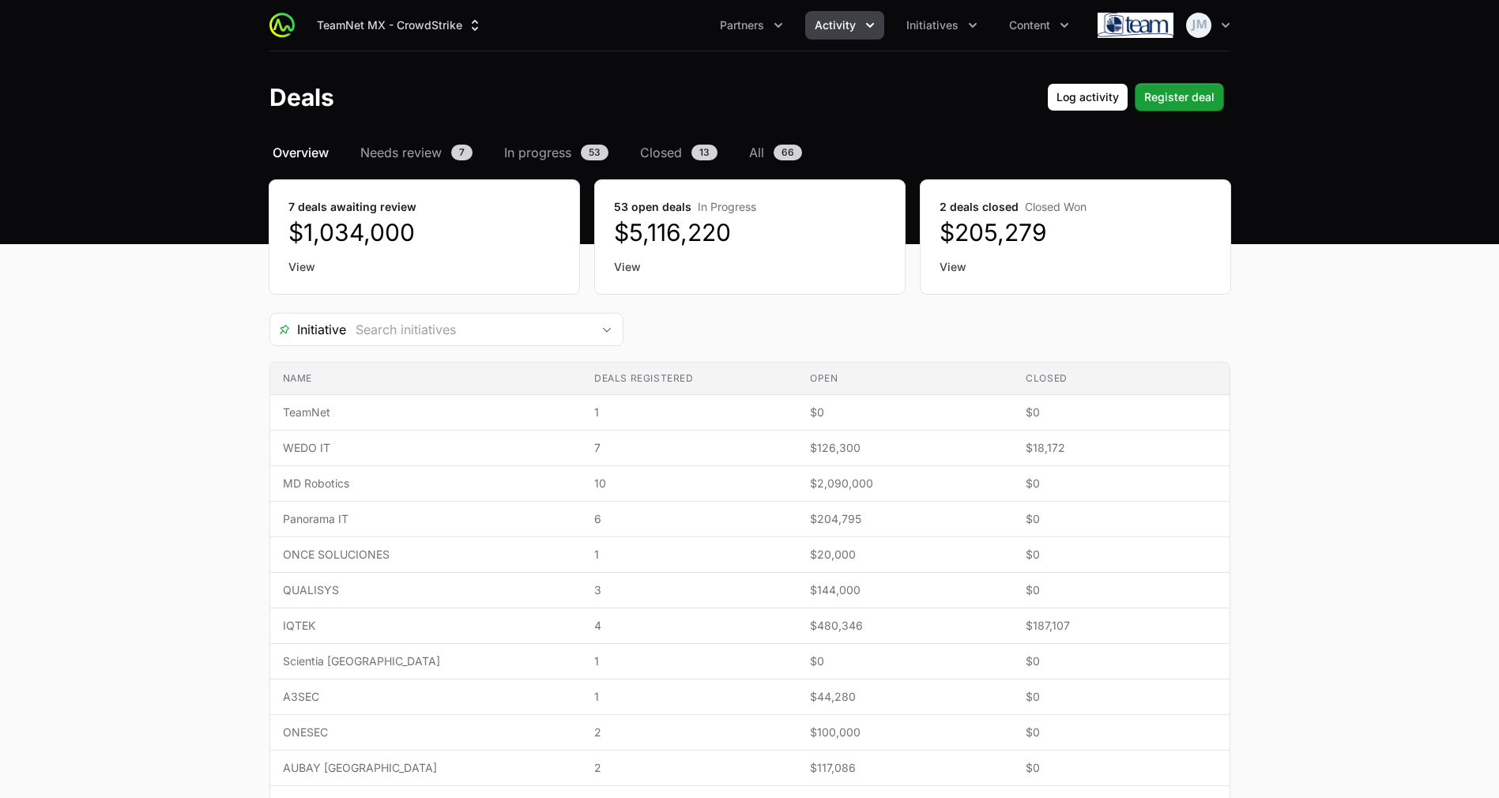
click at [307, 262] on link "View" at bounding box center [424, 267] width 272 height 16
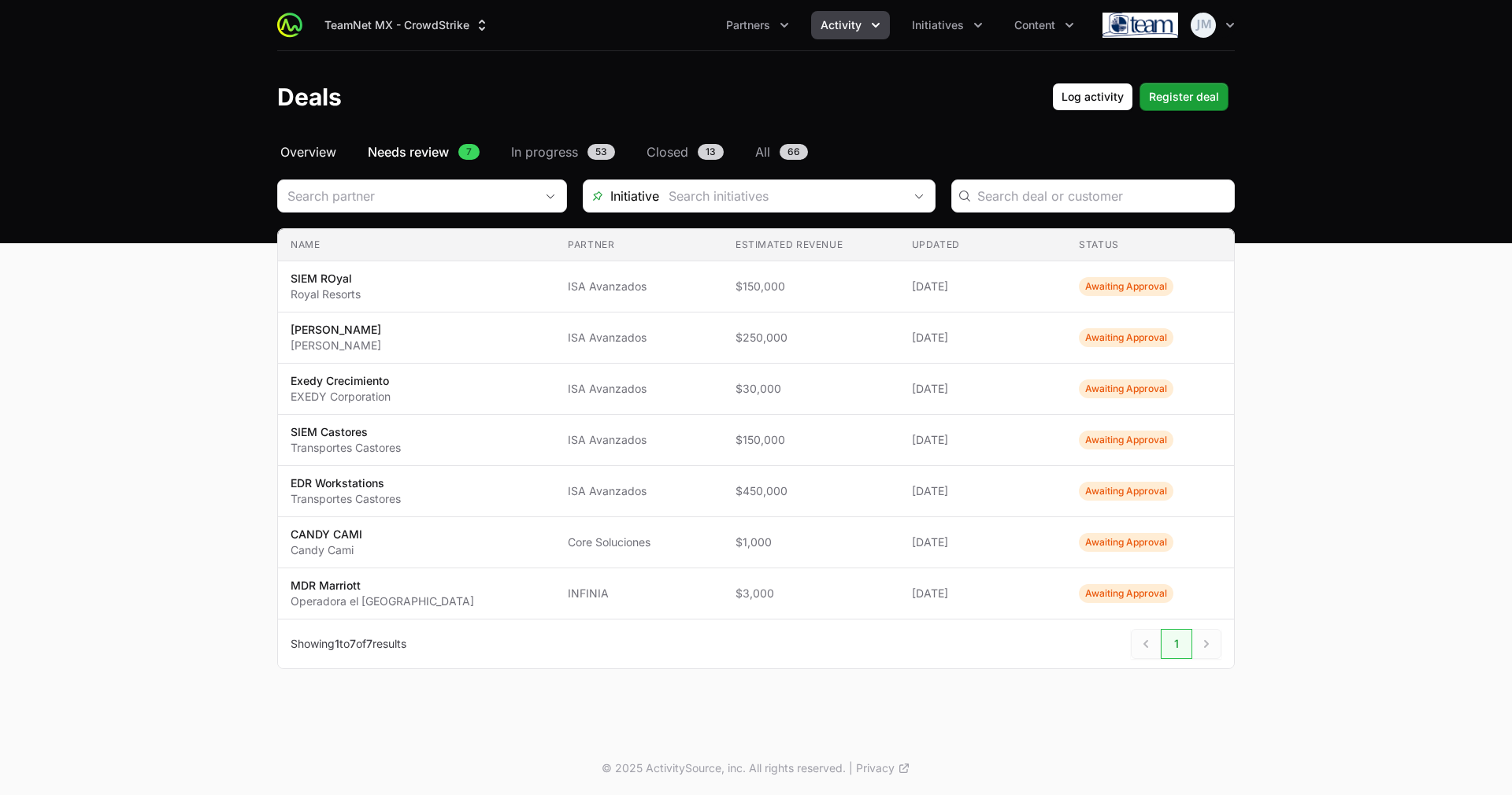
click at [323, 149] on span "Overview" at bounding box center [308, 151] width 56 height 19
